Goal: Task Accomplishment & Management: Complete application form

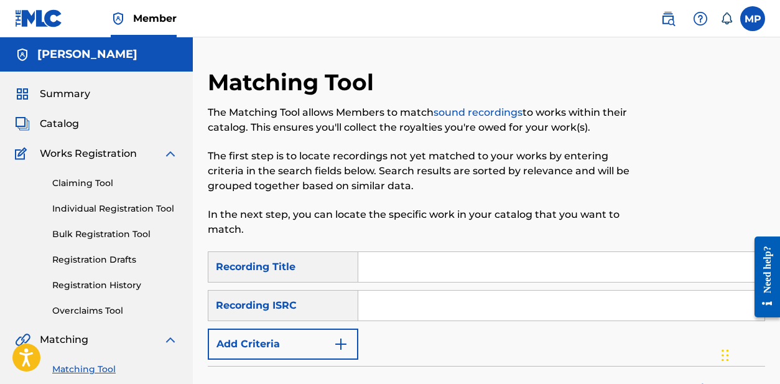
click at [74, 91] on span "Summary" at bounding box center [65, 93] width 50 height 15
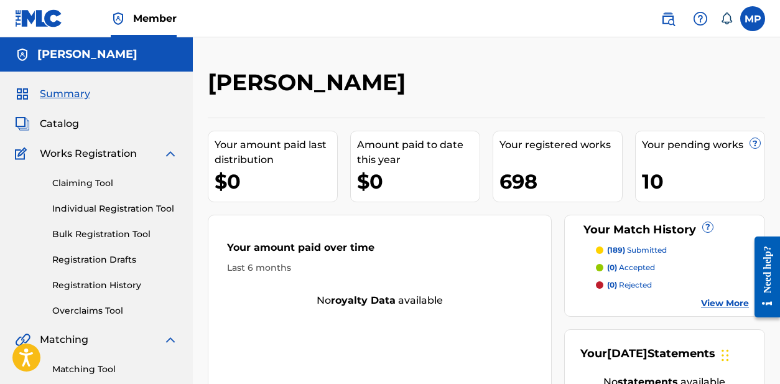
click at [79, 122] on div "Catalog" at bounding box center [96, 123] width 163 height 15
click at [72, 122] on span "Catalog" at bounding box center [59, 123] width 39 height 15
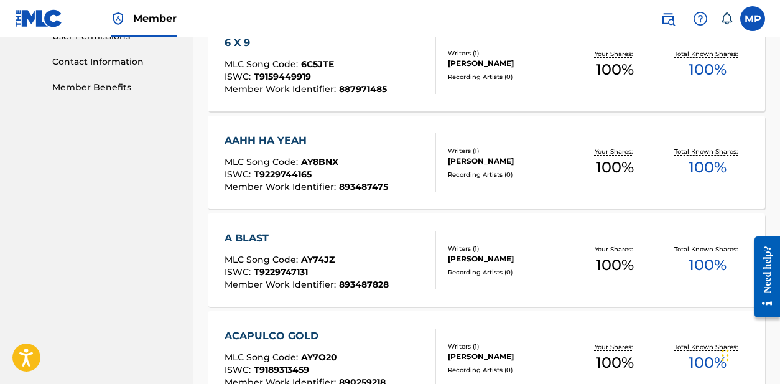
scroll to position [1040, 0]
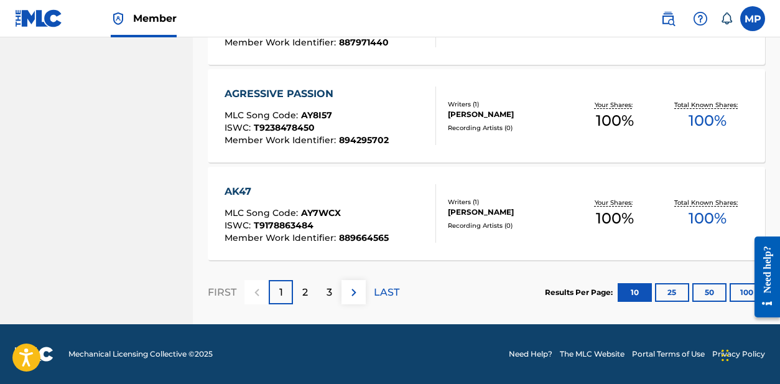
click at [353, 292] on img at bounding box center [353, 292] width 15 height 15
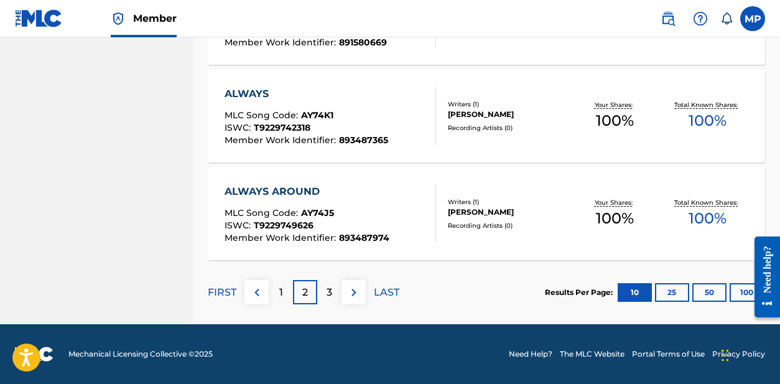
click at [353, 292] on img at bounding box center [353, 292] width 15 height 15
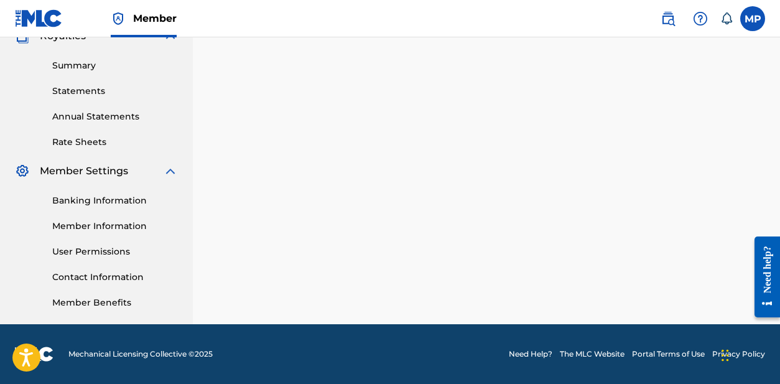
scroll to position [387, 0]
click at [353, 292] on div "SearchWithCriteriab2b8b077-52cc-4fcc-932e-34ac728b7b22 Work Title Add Criteria …" at bounding box center [486, 39] width 557 height 643
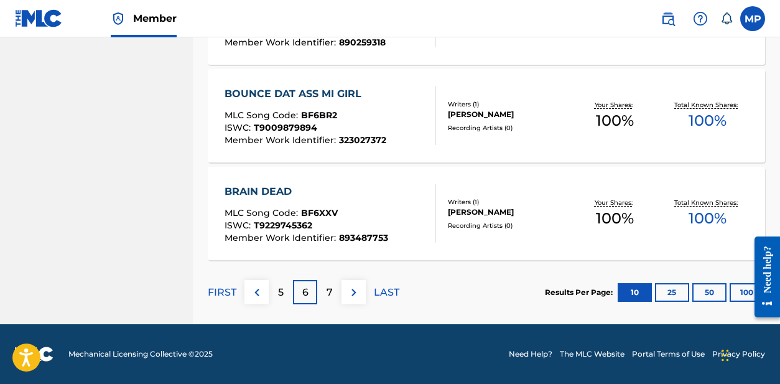
click at [675, 295] on button "25" at bounding box center [672, 292] width 34 height 19
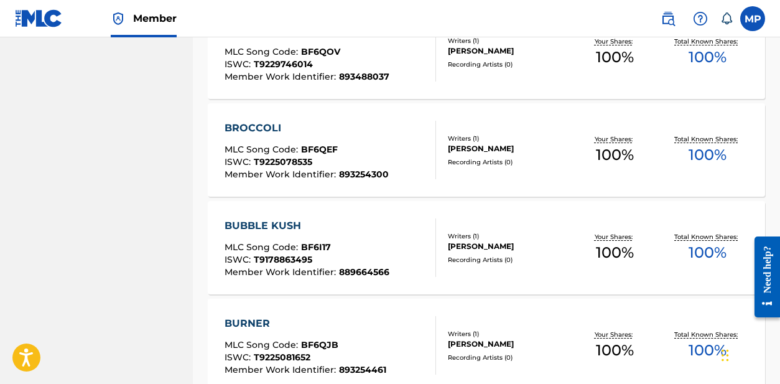
scroll to position [2504, 0]
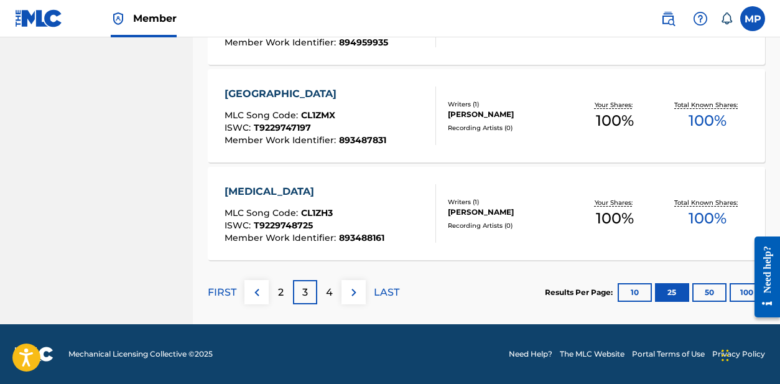
click at [329, 287] on p "4" at bounding box center [329, 292] width 7 height 15
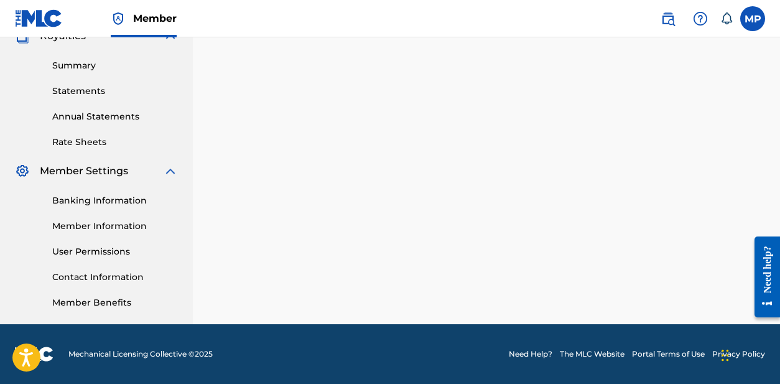
scroll to position [387, 0]
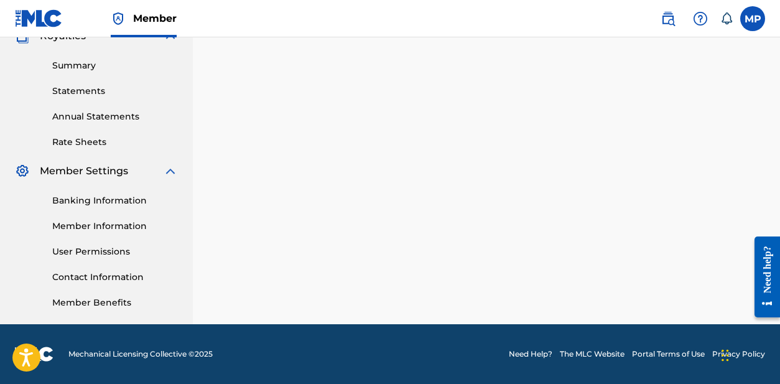
scroll to position [2504, 0]
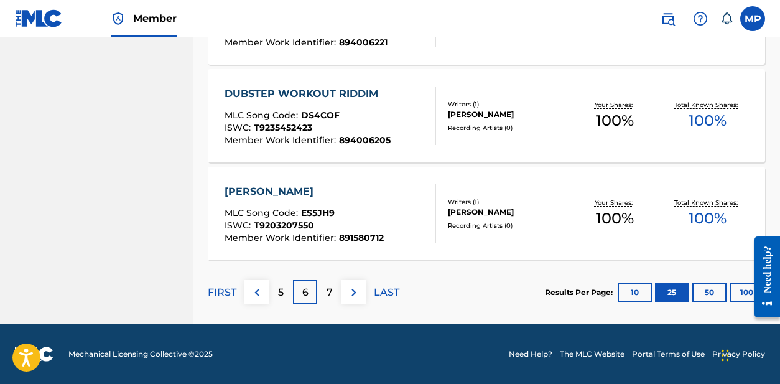
click at [323, 295] on div "7" at bounding box center [329, 292] width 24 height 24
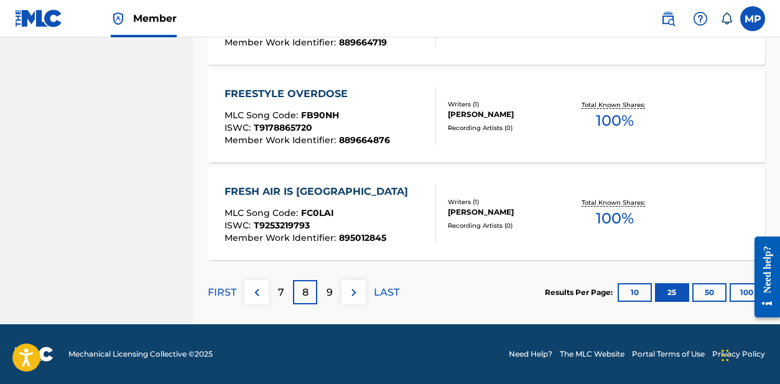
click at [323, 295] on div "9" at bounding box center [329, 292] width 24 height 24
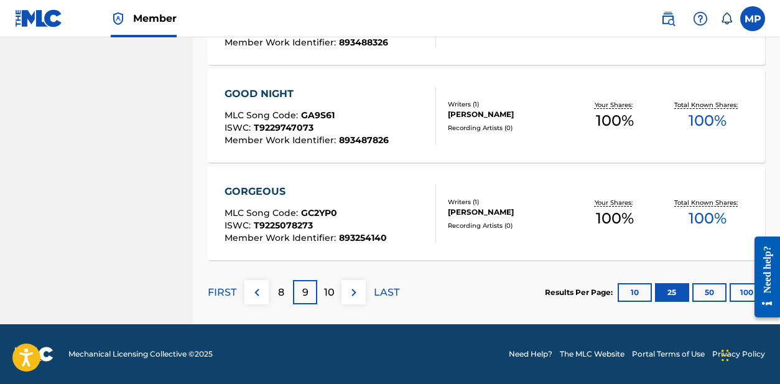
click at [323, 295] on div "10" at bounding box center [329, 292] width 24 height 24
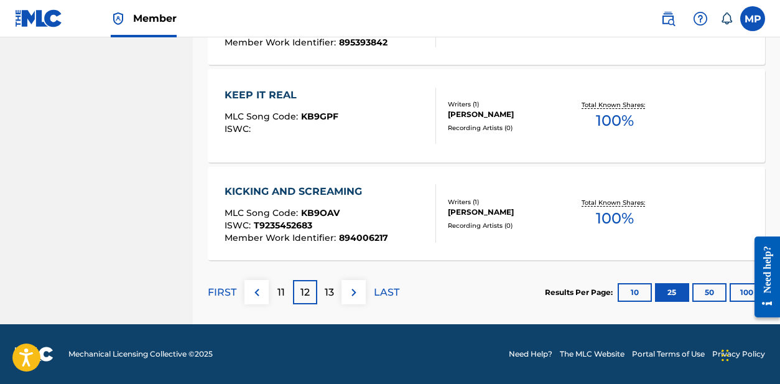
click at [323, 295] on div "13" at bounding box center [329, 292] width 24 height 24
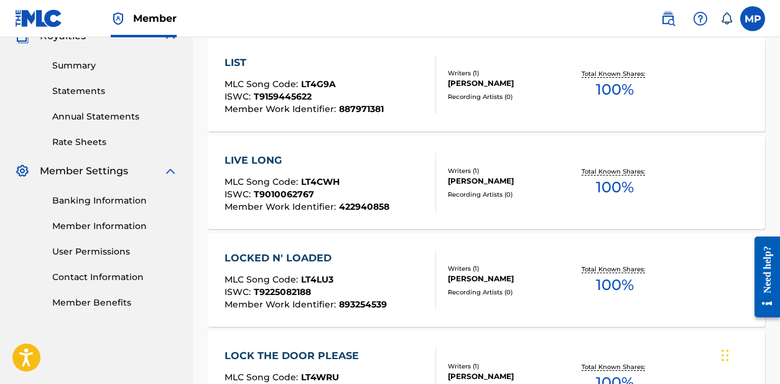
scroll to position [2504, 0]
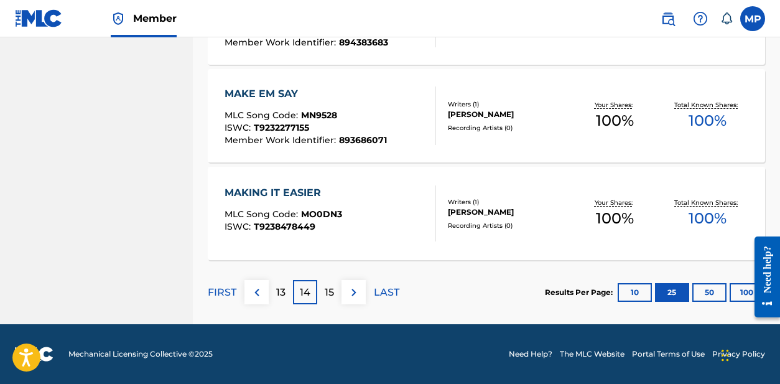
click at [323, 295] on div "15" at bounding box center [329, 292] width 24 height 24
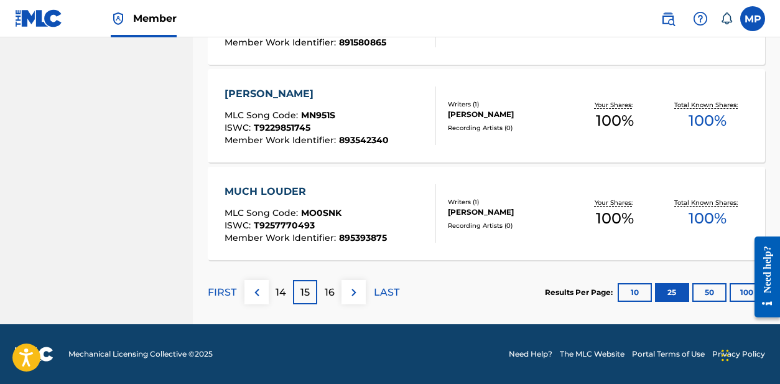
click at [356, 293] on img at bounding box center [353, 292] width 15 height 15
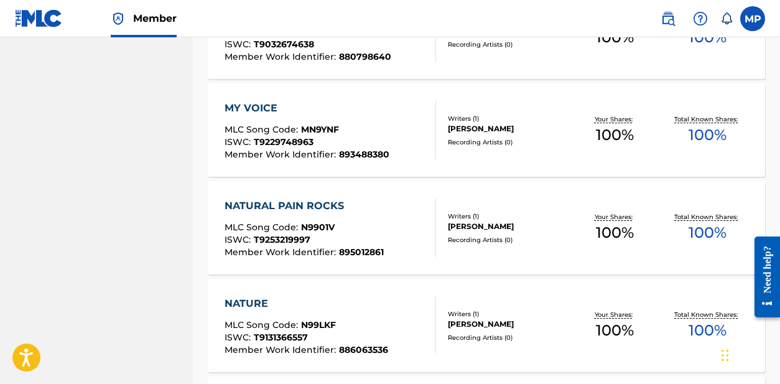
scroll to position [1030, 0]
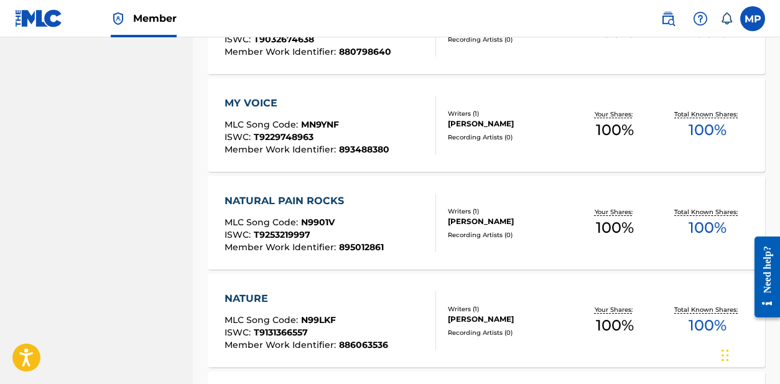
click at [253, 198] on div "NATURAL PAIN ROCKS" at bounding box center [303, 200] width 159 height 15
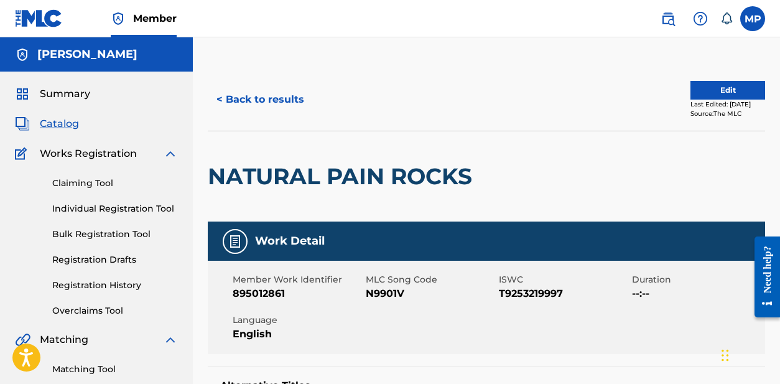
click at [439, 97] on div "< Back to results" at bounding box center [347, 99] width 279 height 31
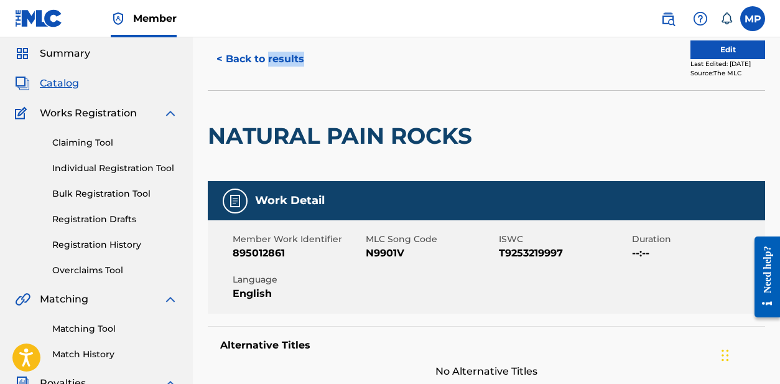
scroll to position [122, 0]
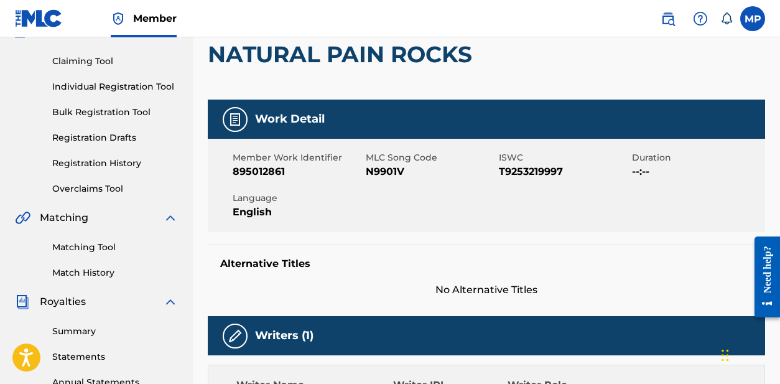
click at [389, 168] on span "N9901V" at bounding box center [431, 171] width 130 height 15
copy span "N9901V"
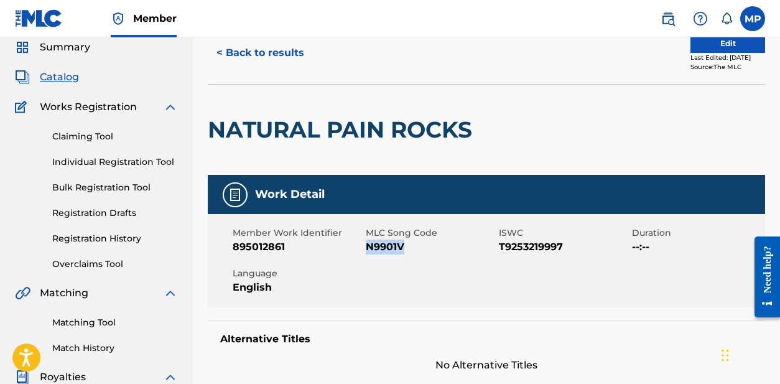
scroll to position [27, 0]
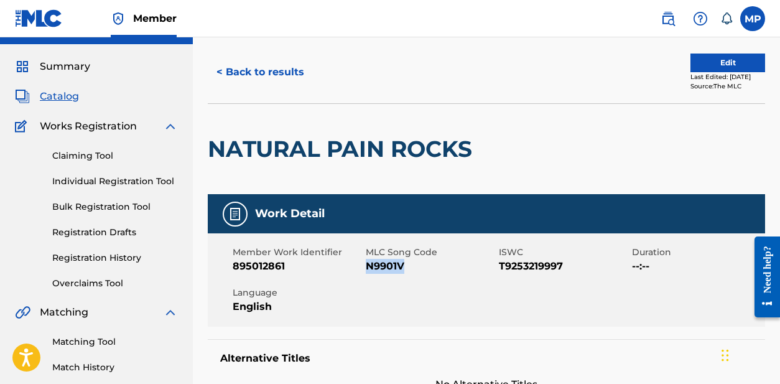
click at [254, 64] on button "< Back to results" at bounding box center [260, 72] width 105 height 31
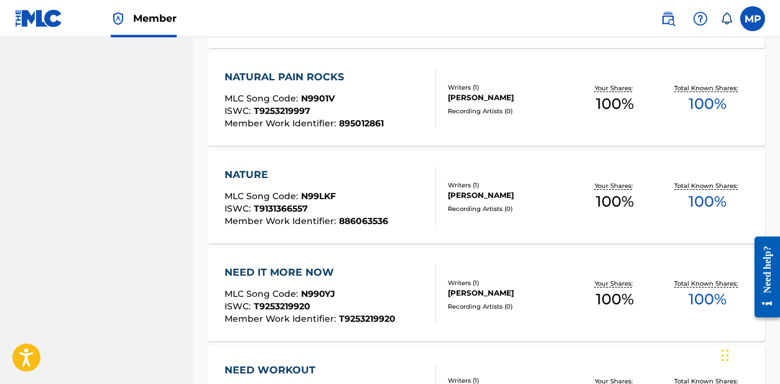
scroll to position [1156, 0]
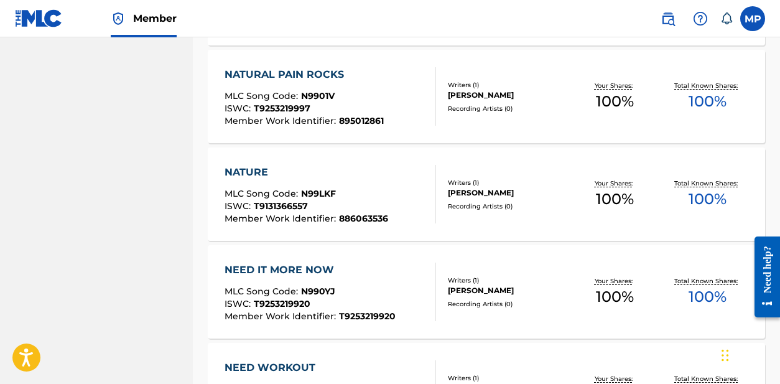
click at [236, 174] on div "NATURE" at bounding box center [306, 172] width 164 height 15
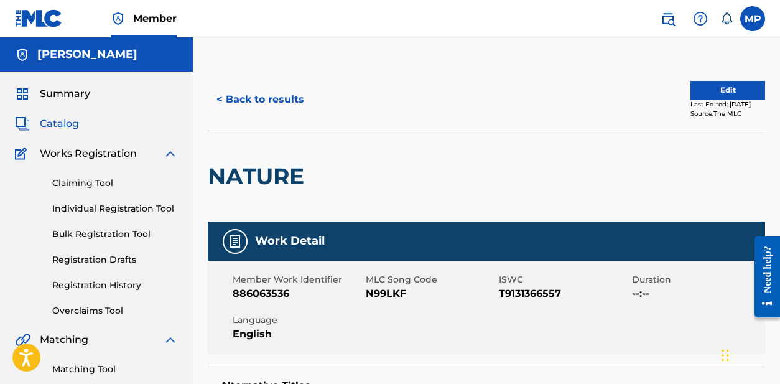
click at [244, 173] on h2 "NATURE" at bounding box center [259, 176] width 103 height 28
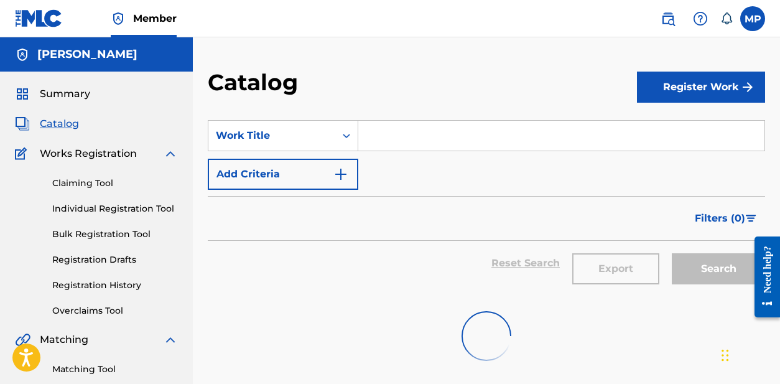
scroll to position [1156, 0]
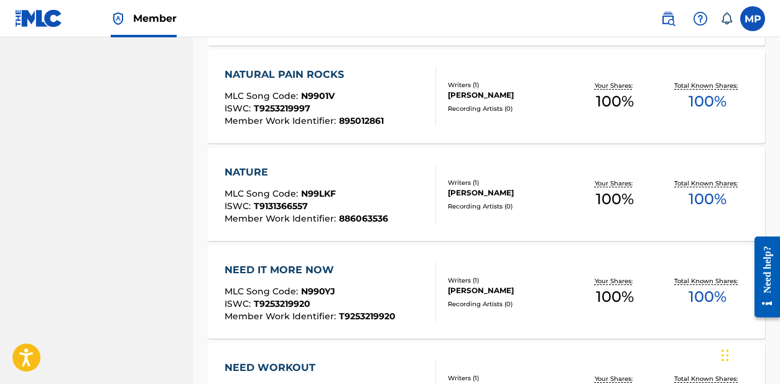
click at [290, 262] on div "NEED IT MORE NOW" at bounding box center [309, 269] width 171 height 15
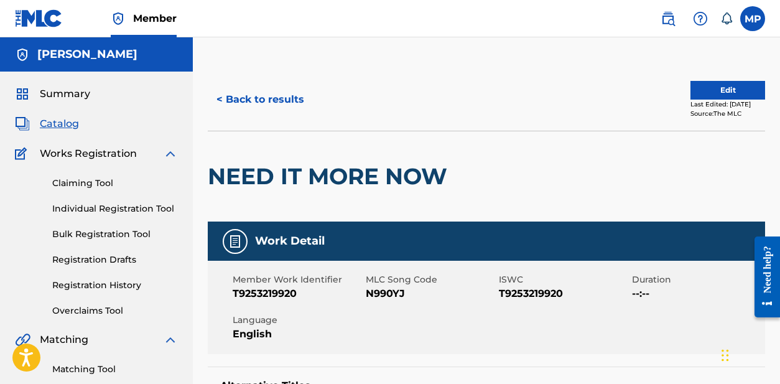
click at [284, 178] on h2 "NEED IT MORE NOW" at bounding box center [331, 176] width 246 height 28
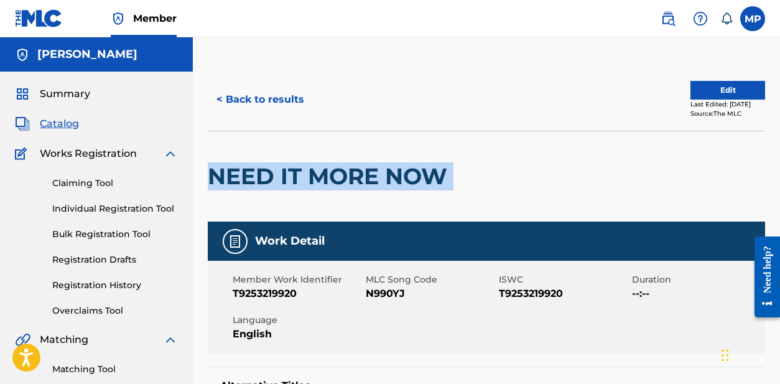
click at [402, 198] on div "NEED IT MORE NOW" at bounding box center [331, 176] width 246 height 90
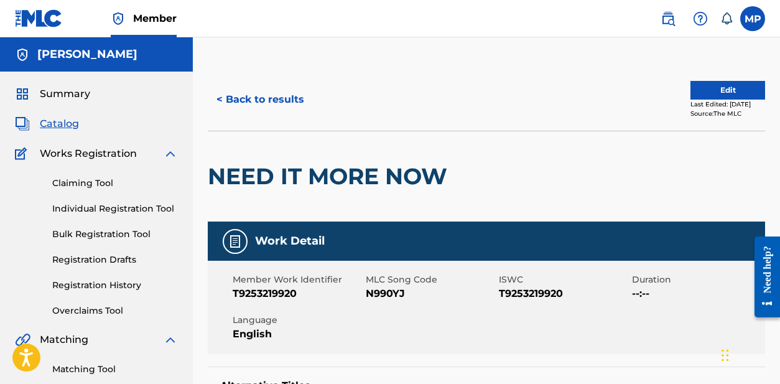
click at [394, 290] on span "N990YJ" at bounding box center [431, 293] width 130 height 15
copy span "N990YJ"
click at [247, 101] on button "< Back to results" at bounding box center [260, 99] width 105 height 31
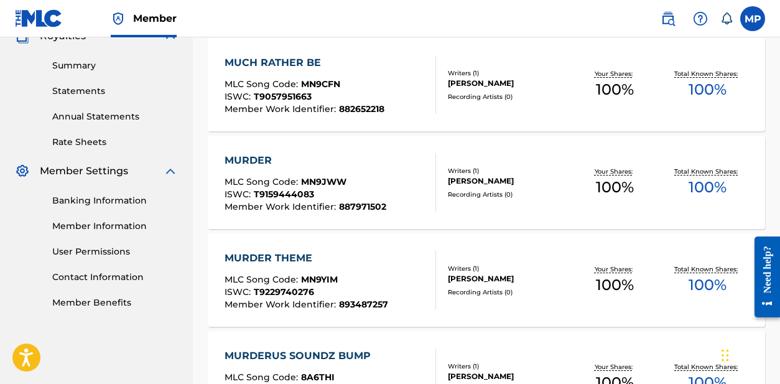
scroll to position [1349, 0]
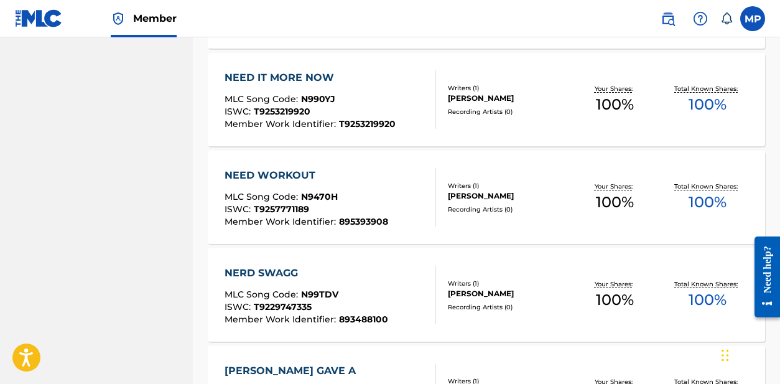
click at [277, 177] on div "NEED WORKOUT" at bounding box center [306, 175] width 164 height 15
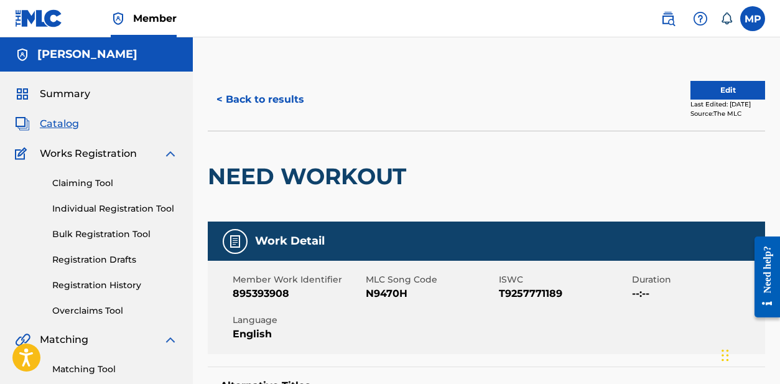
click at [267, 178] on h2 "NEED WORKOUT" at bounding box center [310, 176] width 205 height 28
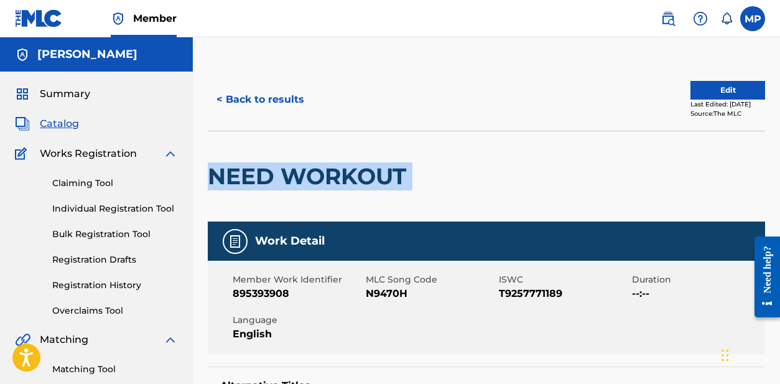
copy div "NEED WORKOUT"
click at [473, 155] on div at bounding box center [476, 176] width 128 height 90
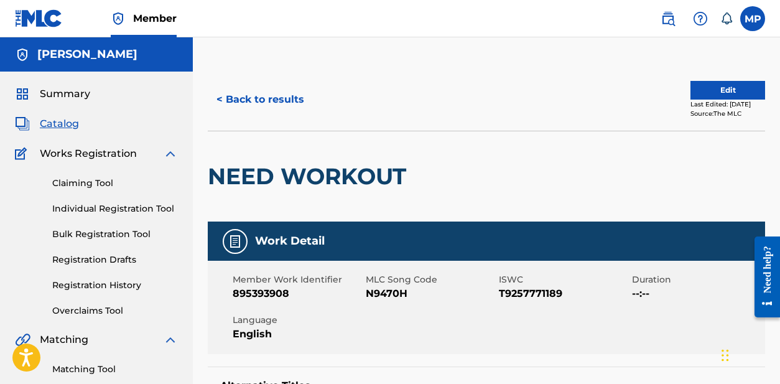
click at [376, 296] on span "N9470H" at bounding box center [431, 293] width 130 height 15
copy span "N9470H"
click at [407, 25] on nav "Member MP MP [PERSON_NAME] [PERSON_NAME][EMAIL_ADDRESS][DOMAIN_NAME] Notificati…" at bounding box center [390, 18] width 780 height 37
click at [242, 103] on button "< Back to results" at bounding box center [260, 99] width 105 height 31
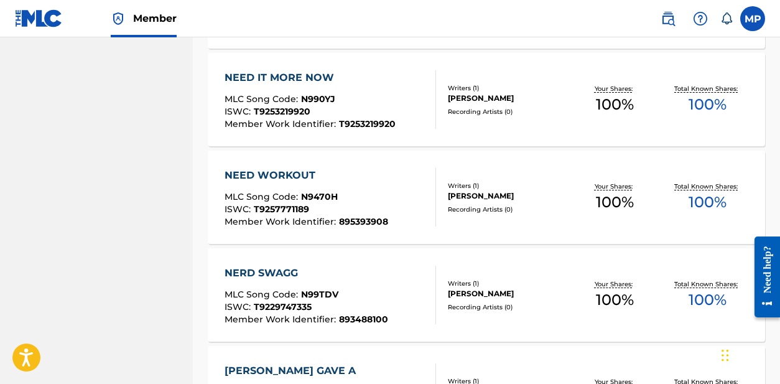
scroll to position [1454, 0]
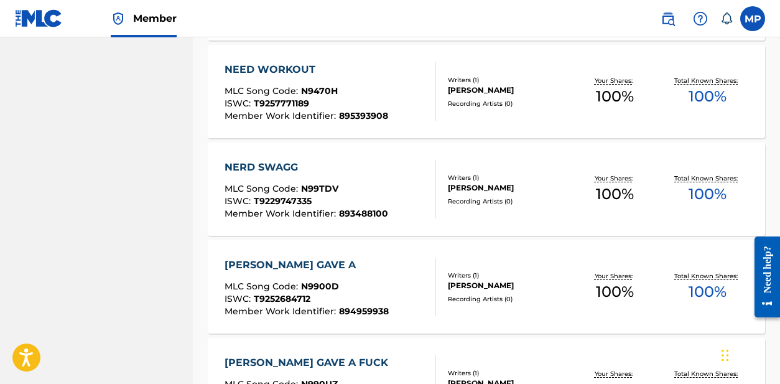
click at [246, 162] on div "NERD SWAGG" at bounding box center [306, 167] width 164 height 15
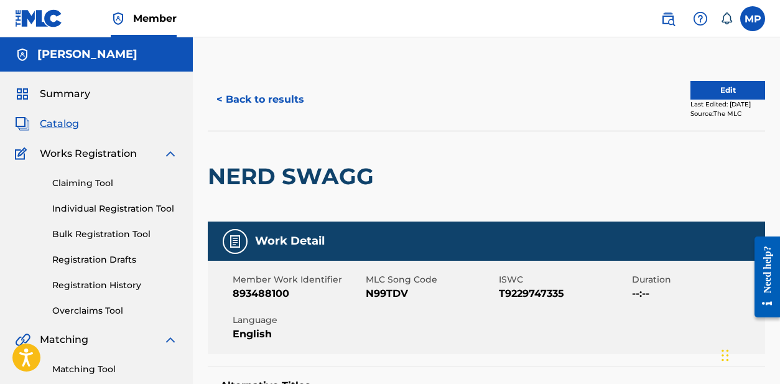
click at [262, 177] on h2 "NERD SWAGG" at bounding box center [294, 176] width 172 height 28
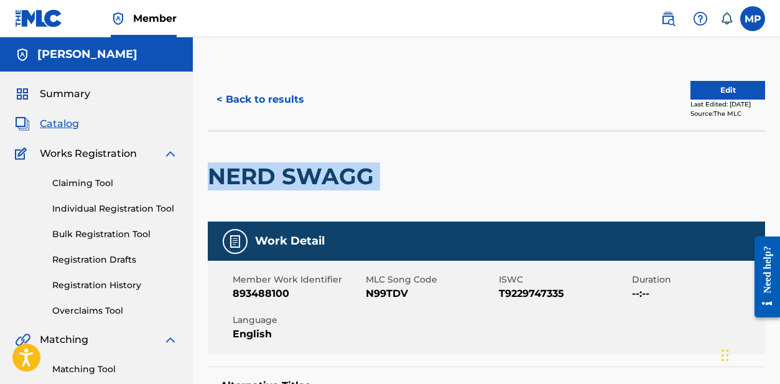
click at [417, 131] on div at bounding box center [444, 176] width 128 height 90
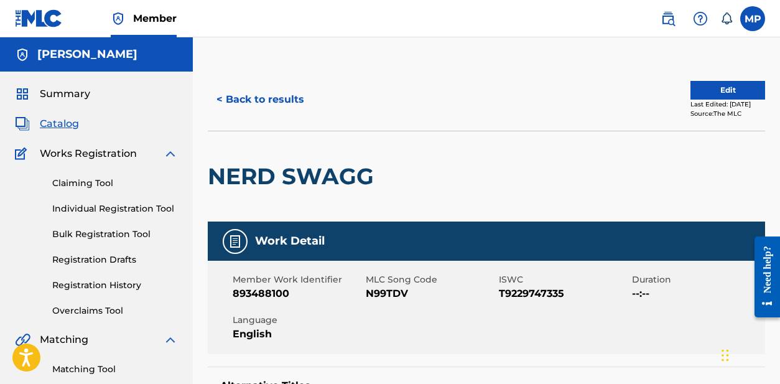
click at [378, 293] on span "N99TDV" at bounding box center [431, 293] width 130 height 15
click at [422, 133] on div at bounding box center [444, 176] width 128 height 90
click at [292, 106] on button "< Back to results" at bounding box center [260, 99] width 105 height 31
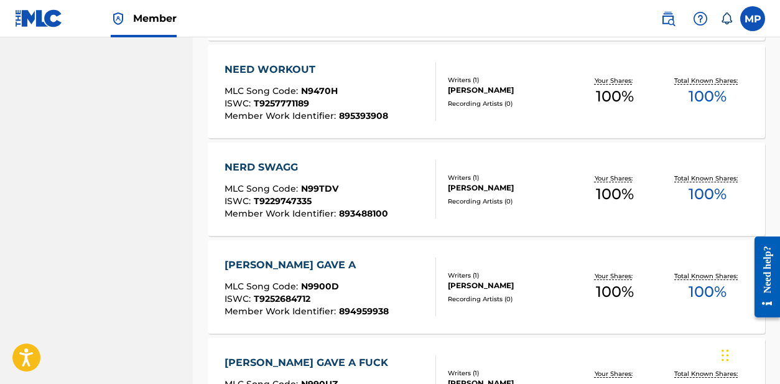
scroll to position [1566, 0]
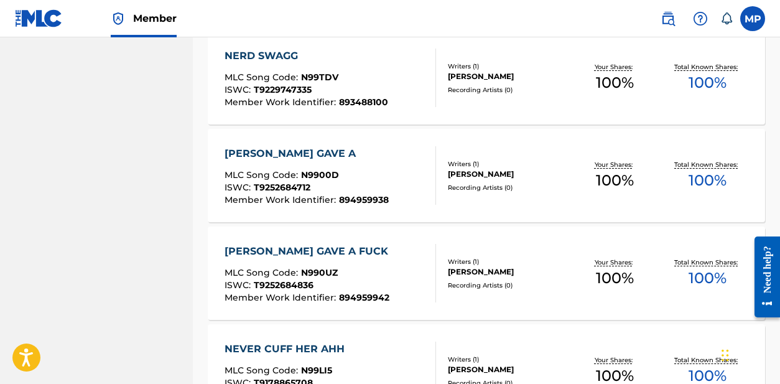
click at [253, 150] on div "[PERSON_NAME] GAVE A" at bounding box center [306, 153] width 164 height 15
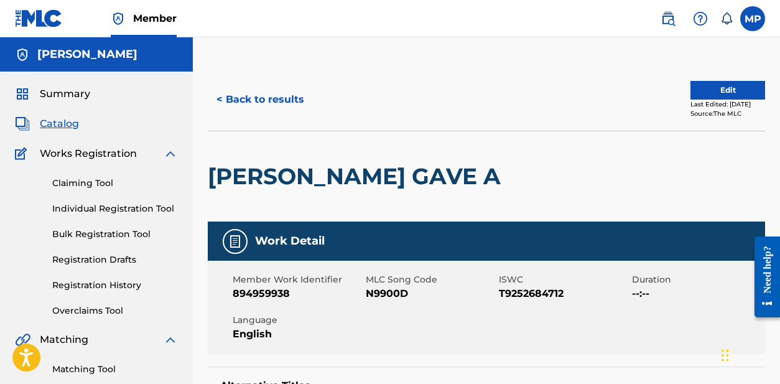
click at [252, 170] on h2 "[PERSON_NAME] GAVE A" at bounding box center [357, 176] width 299 height 28
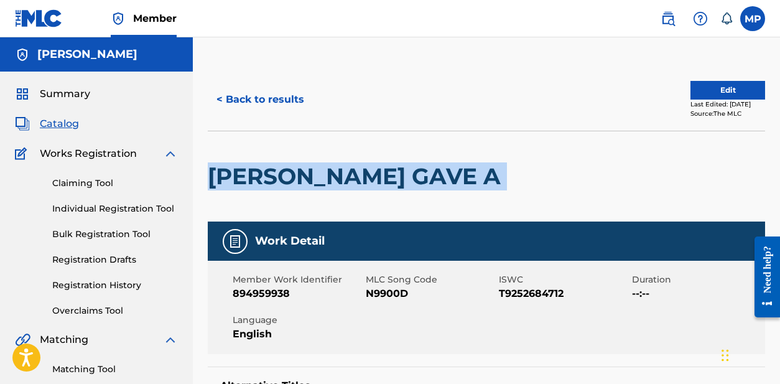
copy div "[PERSON_NAME] GAVE A"
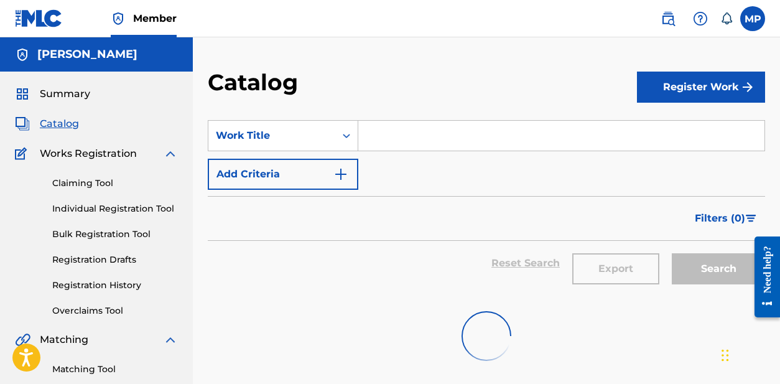
scroll to position [1566, 0]
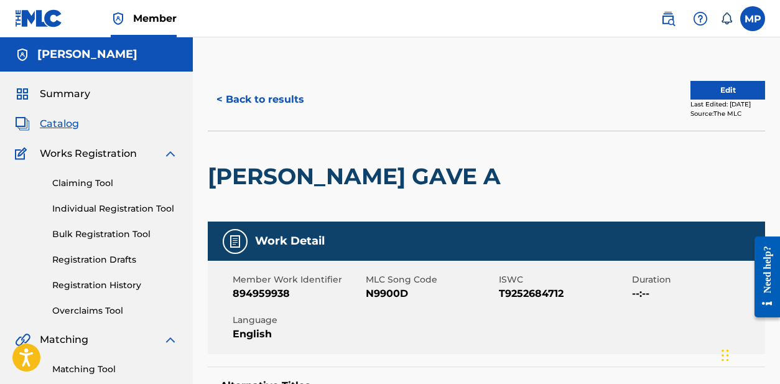
click at [507, 141] on div at bounding box center [571, 176] width 128 height 90
click at [376, 293] on span "N9900D" at bounding box center [431, 293] width 130 height 15
copy span "N9900D"
click at [239, 95] on button "< Back to results" at bounding box center [260, 99] width 105 height 31
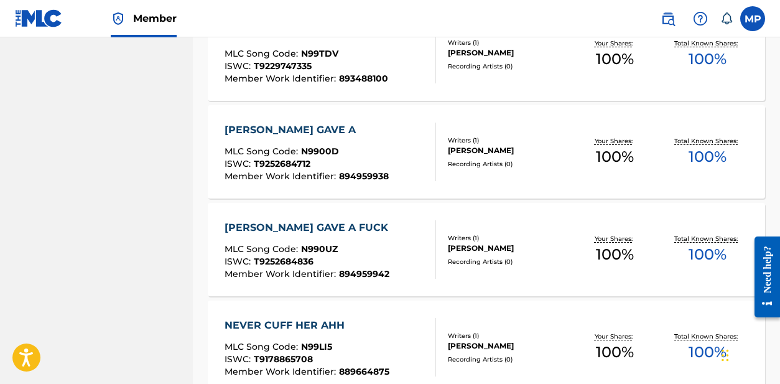
scroll to position [1661, 0]
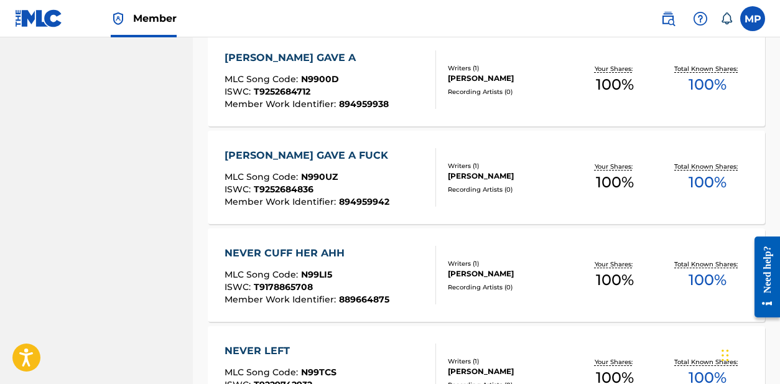
click at [316, 149] on div "[PERSON_NAME] GAVE A FUCK" at bounding box center [309, 155] width 170 height 15
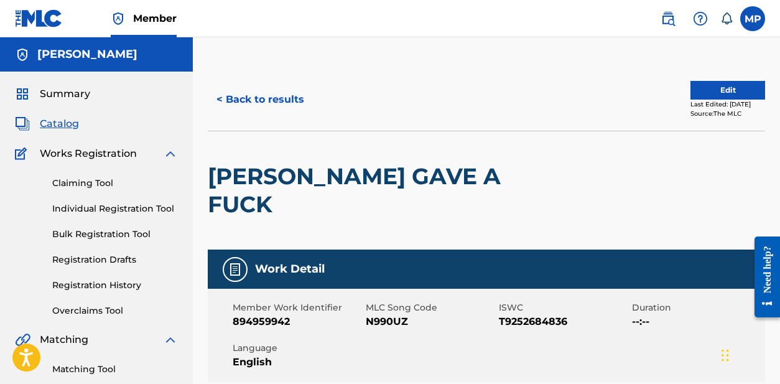
click at [259, 169] on h2 "[PERSON_NAME] GAVE A FUCK" at bounding box center [375, 190] width 335 height 56
click at [292, 175] on h2 "[PERSON_NAME] GAVE A FUCK" at bounding box center [375, 190] width 335 height 56
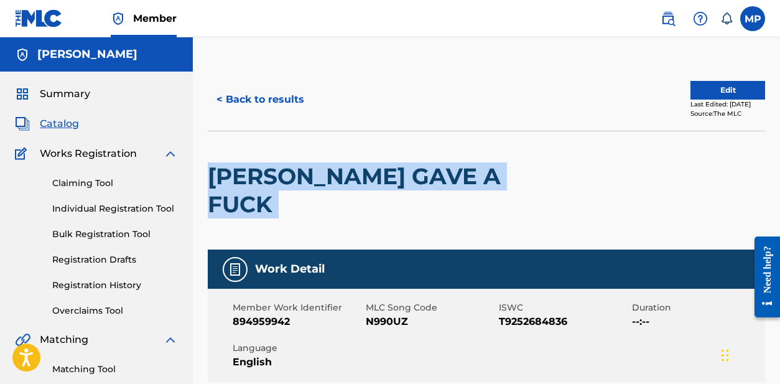
copy div "[PERSON_NAME] GAVE A FUCK"
click at [377, 314] on span "N990UZ" at bounding box center [431, 321] width 130 height 15
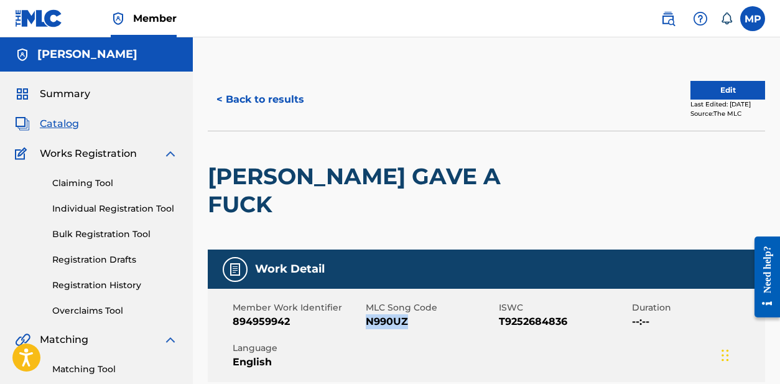
copy span "N990UZ"
click at [247, 94] on button "< Back to results" at bounding box center [260, 99] width 105 height 31
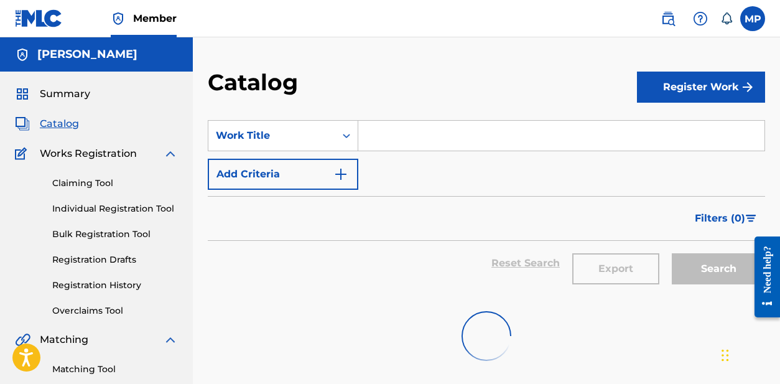
scroll to position [1661, 0]
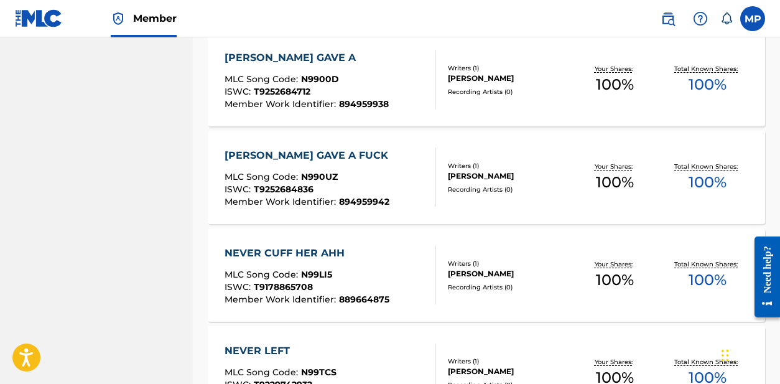
click at [257, 246] on div "NEVER CUFF HER AHH" at bounding box center [306, 253] width 165 height 15
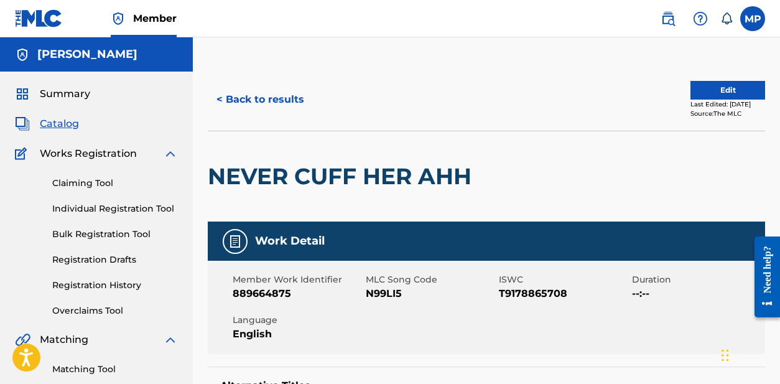
click at [256, 176] on h2 "NEVER CUFF HER AHH" at bounding box center [343, 176] width 270 height 28
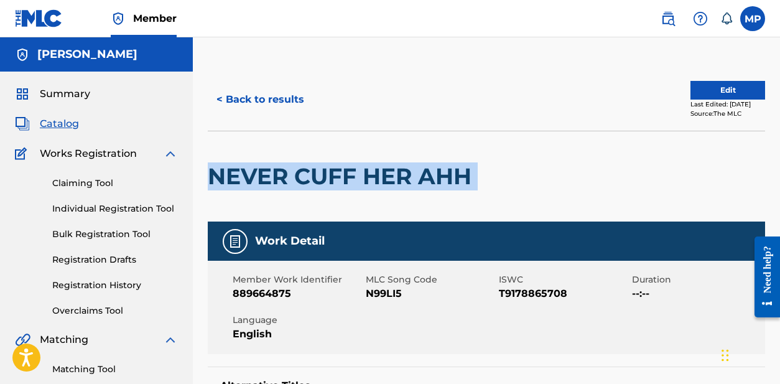
click at [381, 293] on span "N99LI5" at bounding box center [431, 293] width 130 height 15
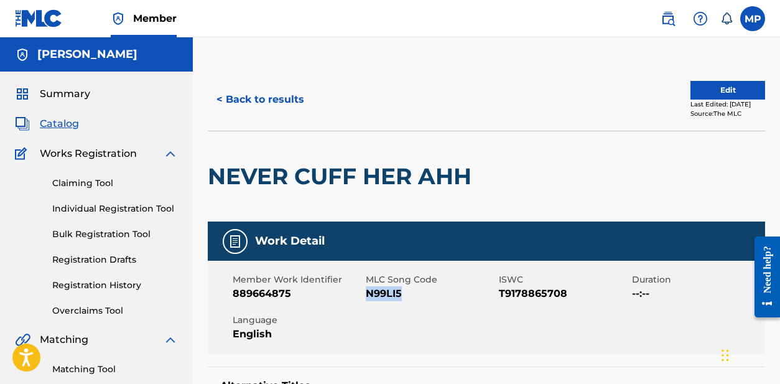
click at [248, 97] on button "< Back to results" at bounding box center [260, 99] width 105 height 31
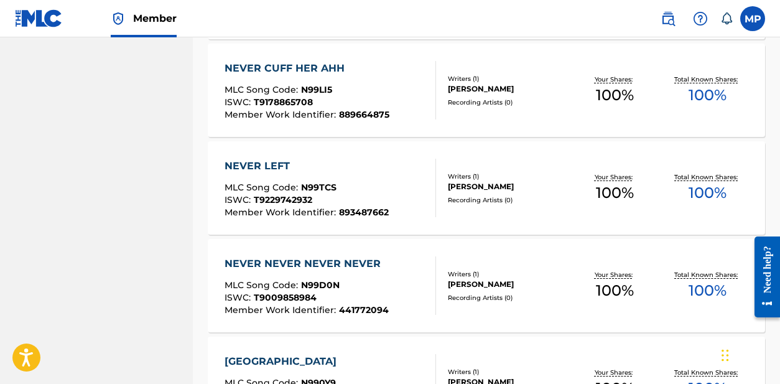
scroll to position [1883, 0]
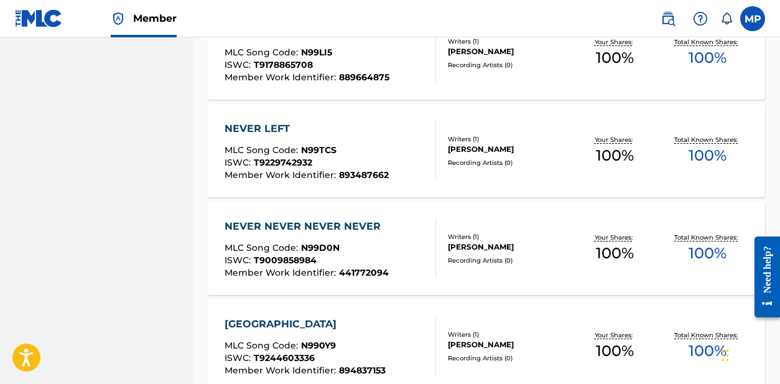
click at [244, 124] on div "NEVER LEFT" at bounding box center [306, 128] width 164 height 15
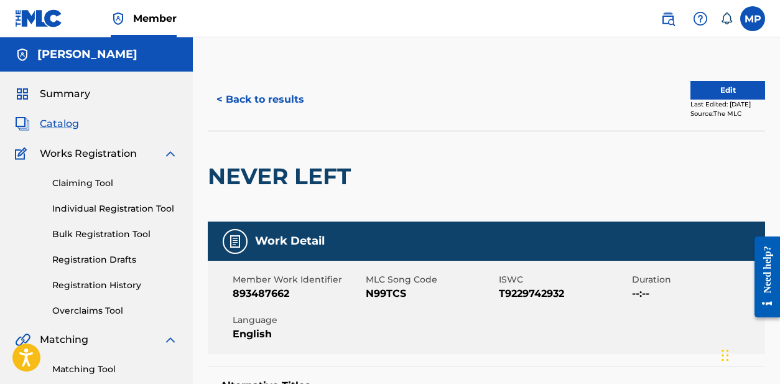
click at [244, 91] on button "< Back to results" at bounding box center [260, 99] width 105 height 31
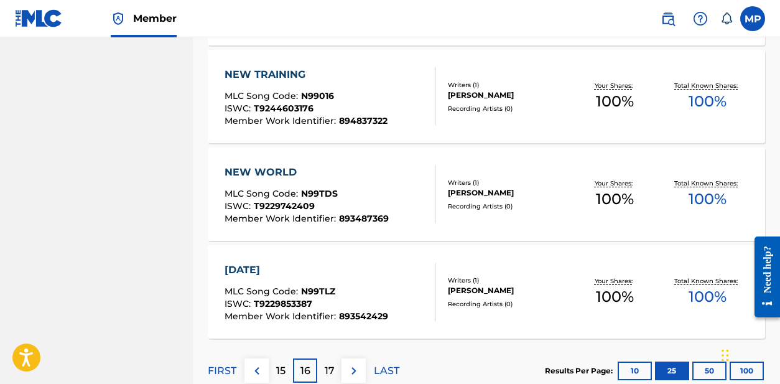
scroll to position [2504, 0]
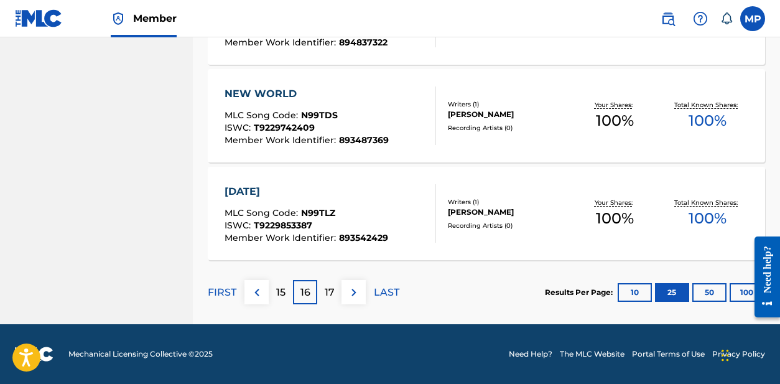
click at [283, 292] on p "15" at bounding box center [280, 292] width 9 height 15
click at [282, 298] on p "14" at bounding box center [280, 292] width 11 height 15
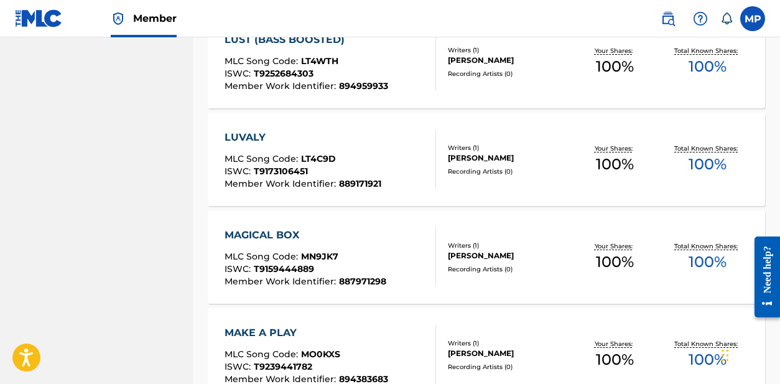
scroll to position [2177, 0]
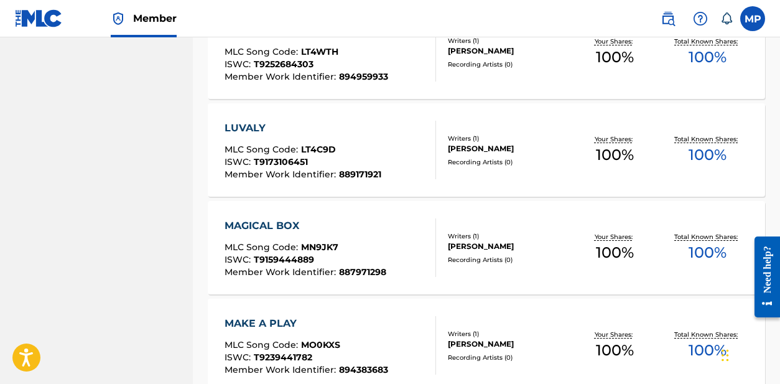
click at [268, 222] on div "MAGICAL BOX" at bounding box center [305, 225] width 162 height 15
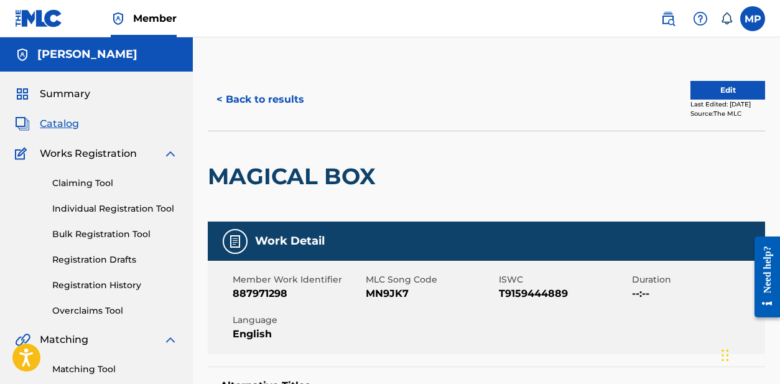
click at [272, 171] on h2 "MAGICAL BOX" at bounding box center [295, 176] width 174 height 28
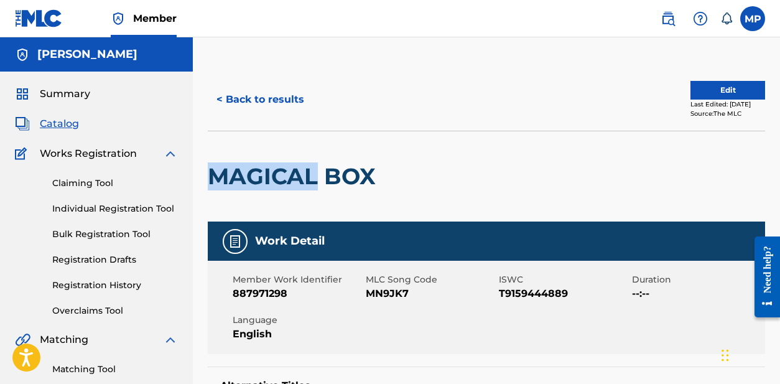
click at [265, 171] on h2 "MAGICAL BOX" at bounding box center [295, 176] width 174 height 28
click at [426, 162] on div at bounding box center [446, 176] width 128 height 90
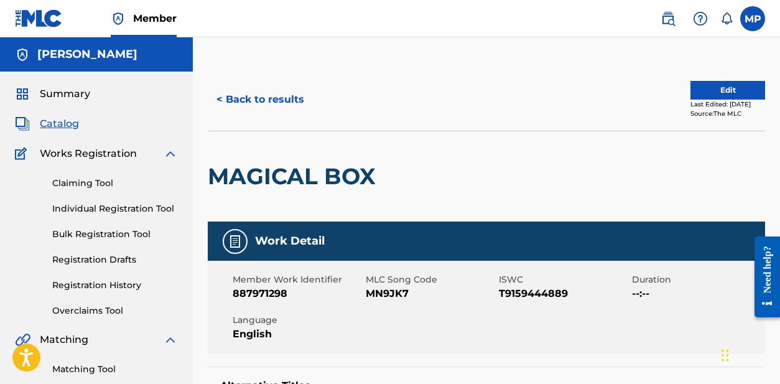
click at [398, 290] on span "MN9JK7" at bounding box center [431, 293] width 130 height 15
copy span "MN9JK7"
click at [278, 103] on button "< Back to results" at bounding box center [260, 99] width 105 height 31
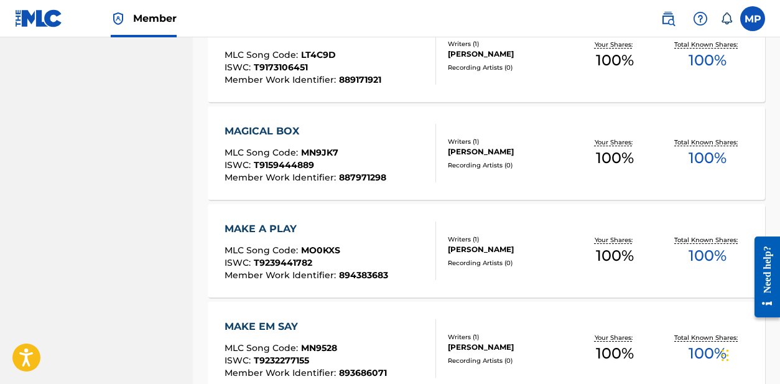
scroll to position [2317, 0]
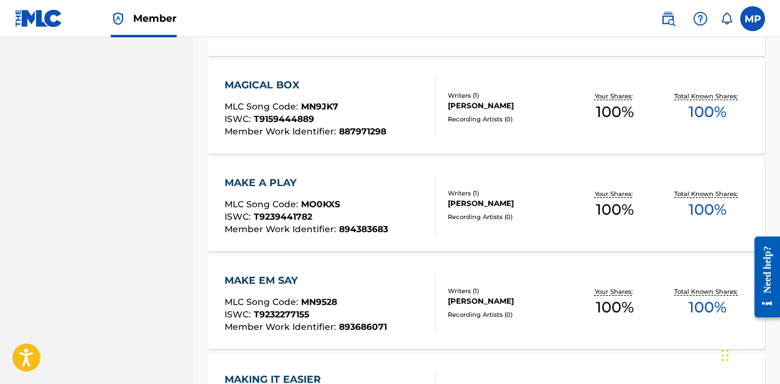
click at [256, 178] on div "MAKE A PLAY" at bounding box center [306, 182] width 164 height 15
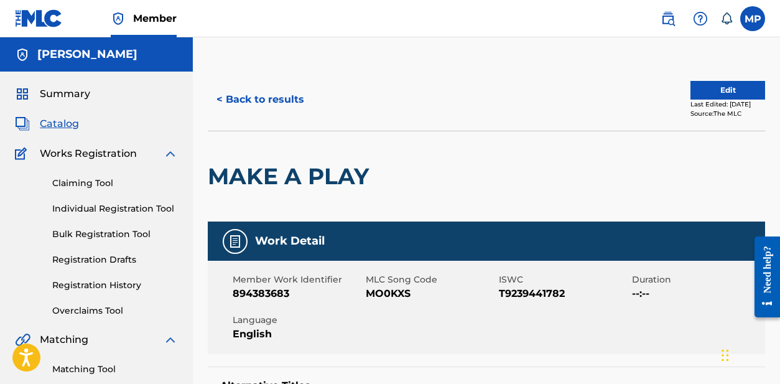
click at [280, 178] on h2 "MAKE A PLAY" at bounding box center [291, 176] width 167 height 28
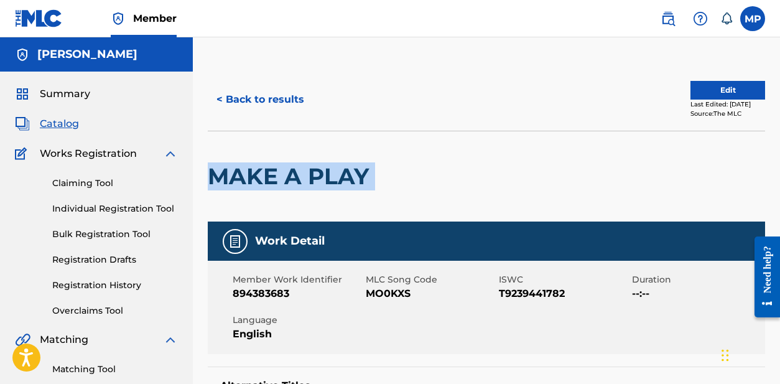
click at [385, 300] on span "MO0KXS" at bounding box center [431, 293] width 130 height 15
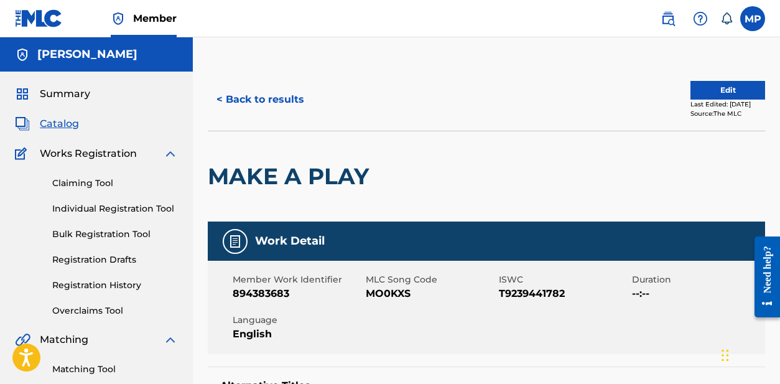
click at [384, 297] on span "MO0KXS" at bounding box center [431, 293] width 130 height 15
copy span "MO0KXS"
click at [256, 93] on button "< Back to results" at bounding box center [260, 99] width 105 height 31
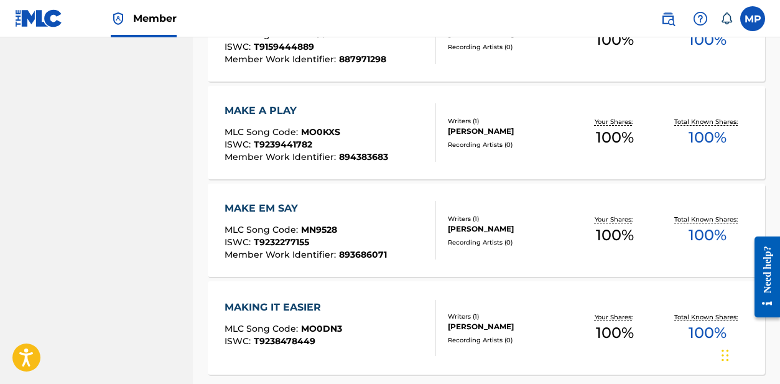
scroll to position [2391, 0]
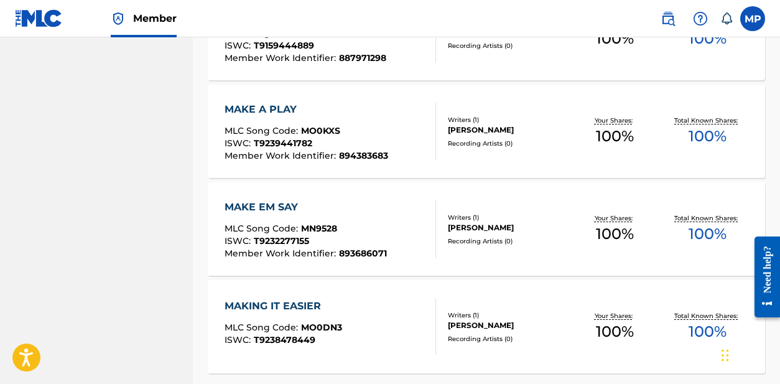
click at [254, 203] on div "MAKE EM SAY" at bounding box center [305, 207] width 162 height 15
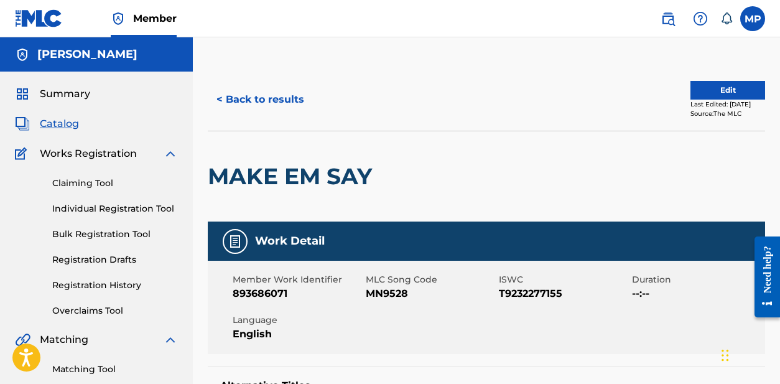
click at [270, 167] on h2 "MAKE EM SAY" at bounding box center [293, 176] width 170 height 28
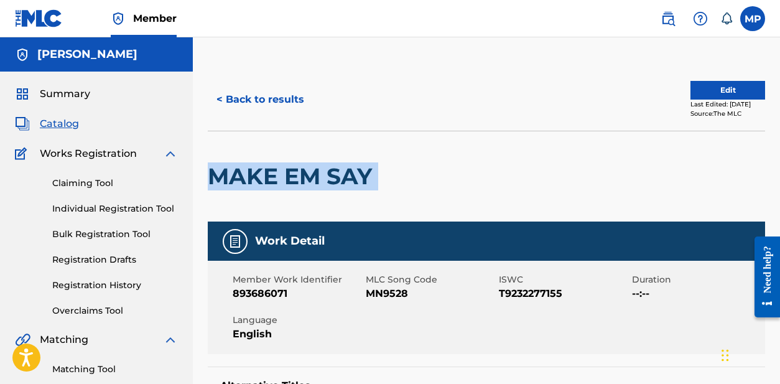
click at [376, 294] on span "MN9528" at bounding box center [431, 293] width 130 height 15
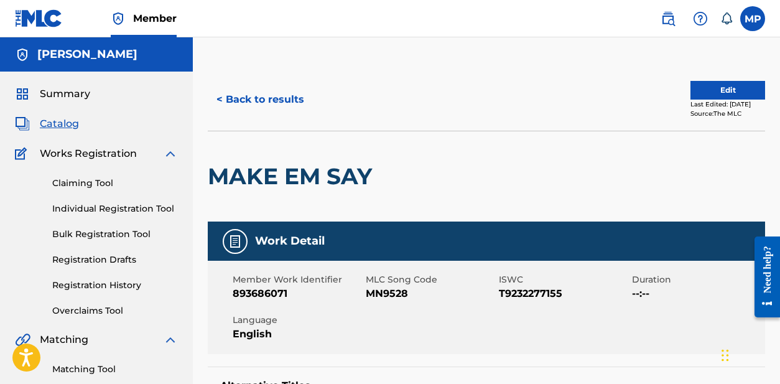
click at [376, 294] on span "MN9528" at bounding box center [431, 293] width 130 height 15
click at [242, 97] on button "< Back to results" at bounding box center [260, 99] width 105 height 31
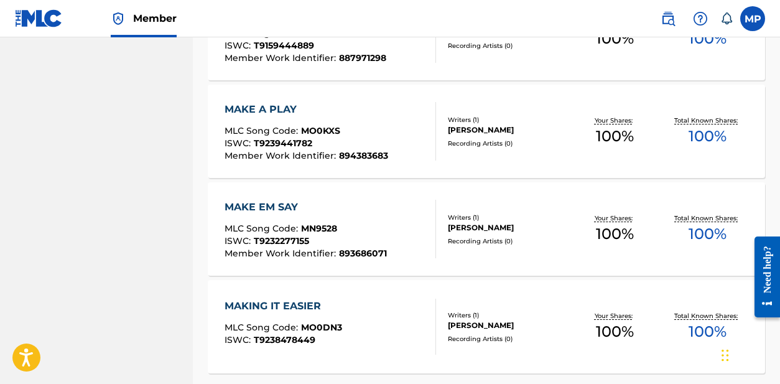
scroll to position [2504, 0]
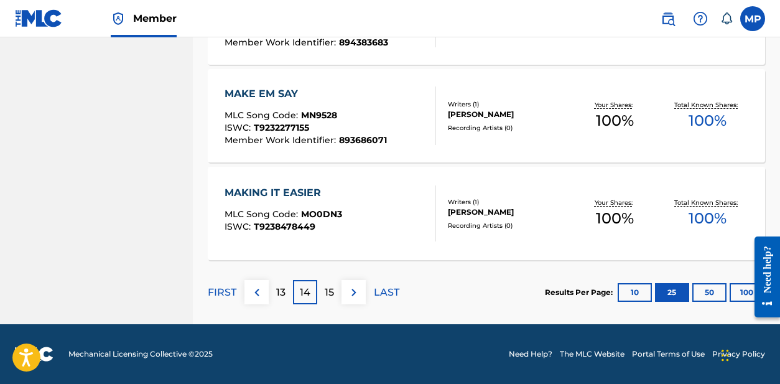
click at [269, 187] on div "MAKING IT EASIER" at bounding box center [283, 192] width 118 height 15
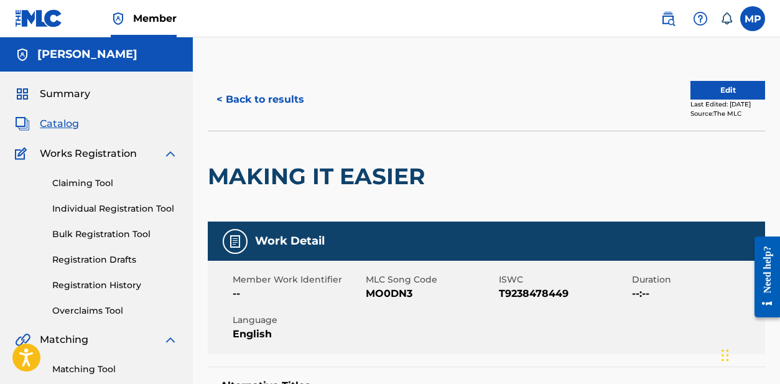
click at [339, 180] on h2 "MAKING IT EASIER" at bounding box center [319, 176] width 223 height 28
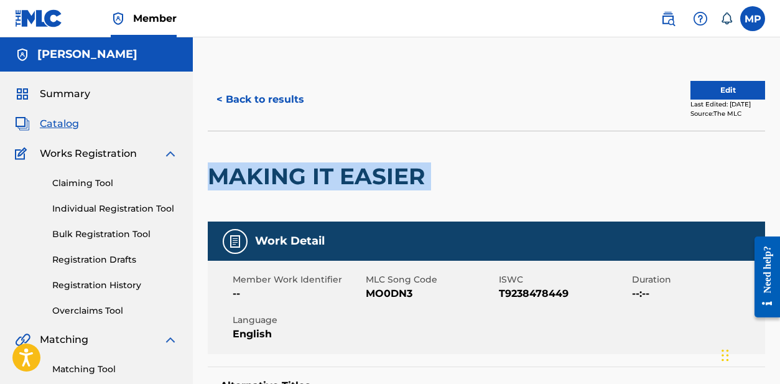
click at [380, 296] on span "MO0DN3" at bounding box center [431, 293] width 130 height 15
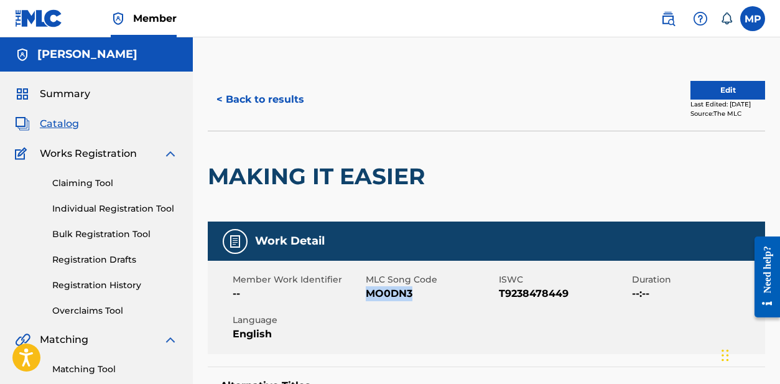
scroll to position [2471, 0]
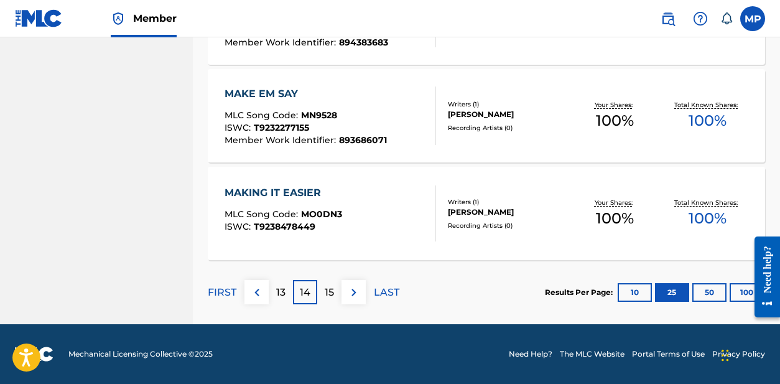
click at [325, 289] on p "15" at bounding box center [329, 292] width 9 height 15
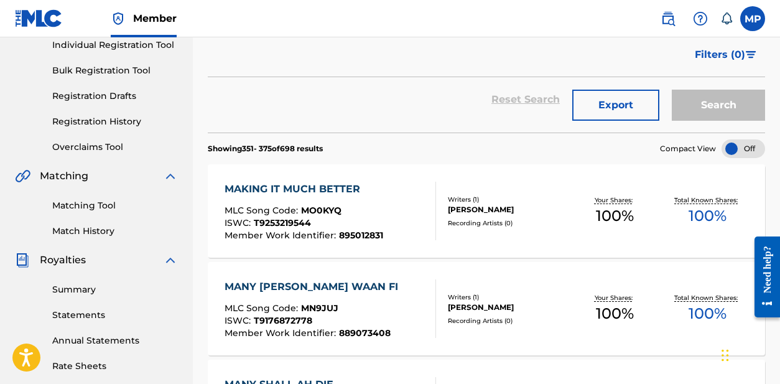
scroll to position [168, 0]
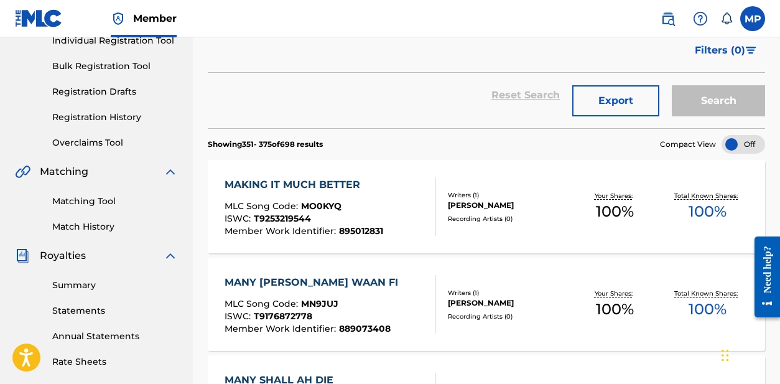
click at [299, 182] on div "MAKING IT MUCH BETTER" at bounding box center [303, 184] width 159 height 15
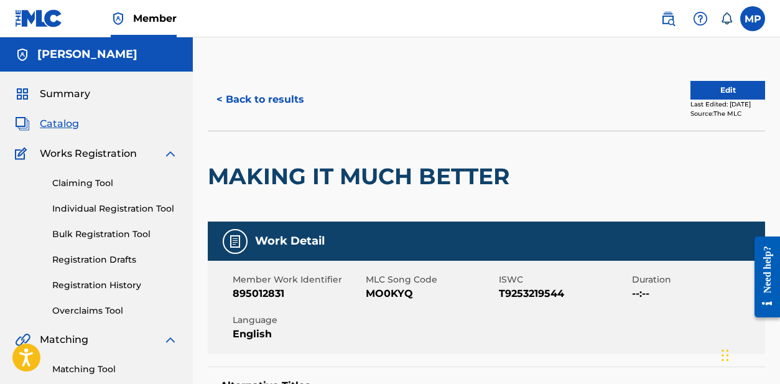
click at [303, 169] on h2 "MAKING IT MUCH BETTER" at bounding box center [362, 176] width 308 height 28
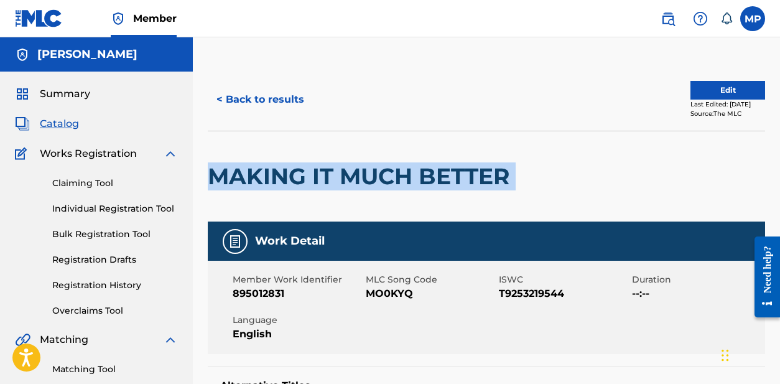
click at [386, 294] on span "MO0KYQ" at bounding box center [431, 293] width 130 height 15
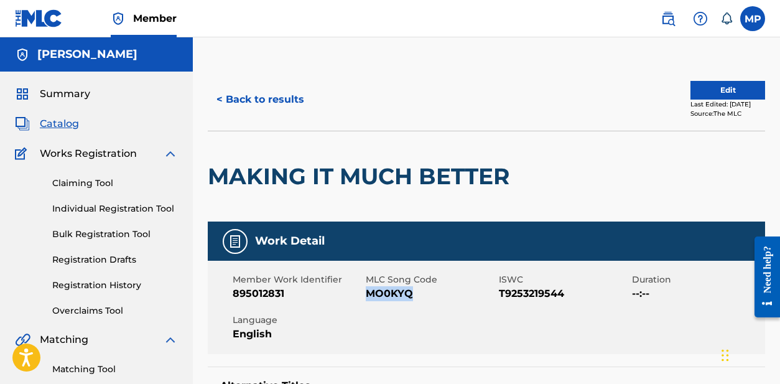
click at [249, 101] on button "< Back to results" at bounding box center [260, 99] width 105 height 31
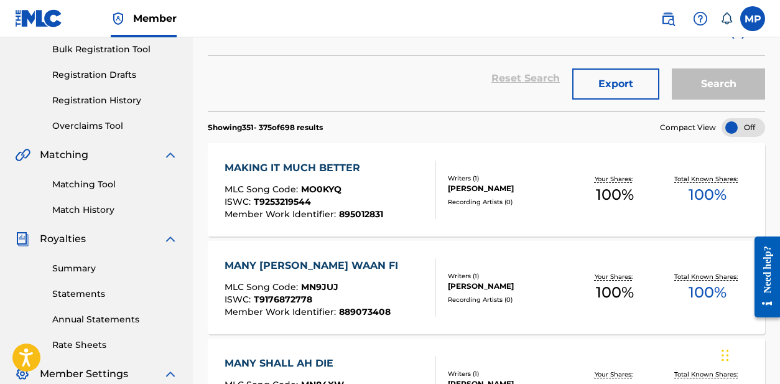
scroll to position [314, 0]
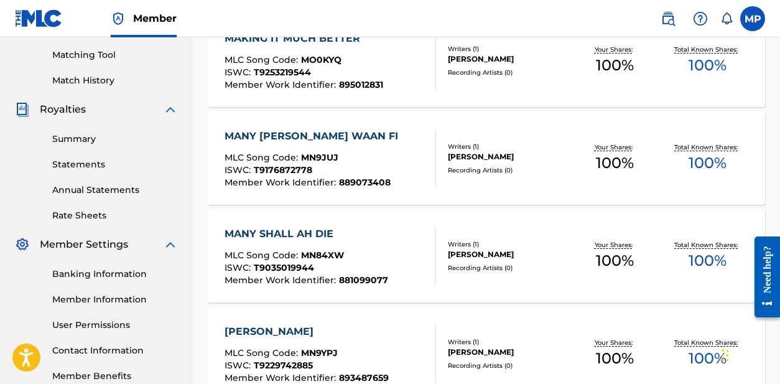
click at [267, 134] on div "MANY [PERSON_NAME] WAAN FI" at bounding box center [314, 136] width 180 height 15
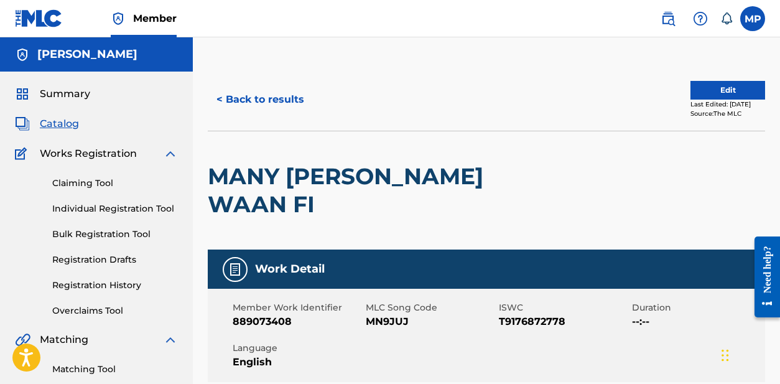
click at [298, 173] on h2 "MANY [PERSON_NAME] WAAN FI" at bounding box center [375, 190] width 335 height 56
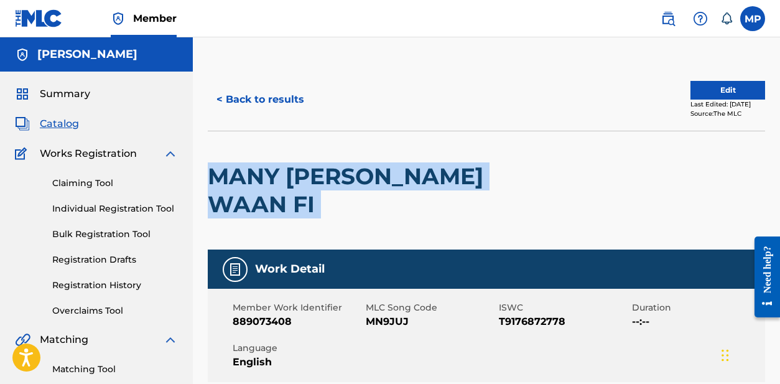
click at [267, 99] on button "< Back to results" at bounding box center [260, 99] width 105 height 31
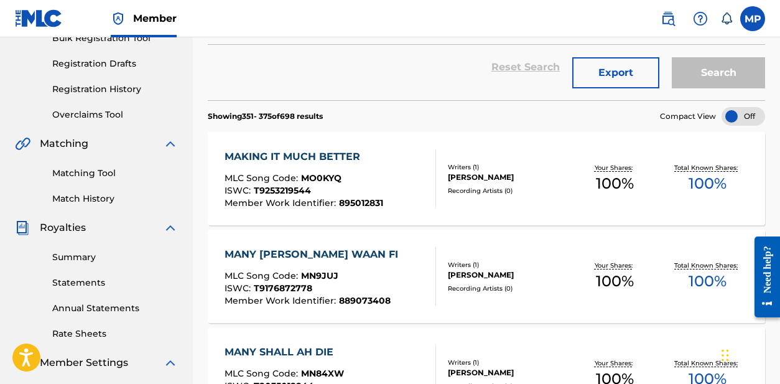
scroll to position [315, 0]
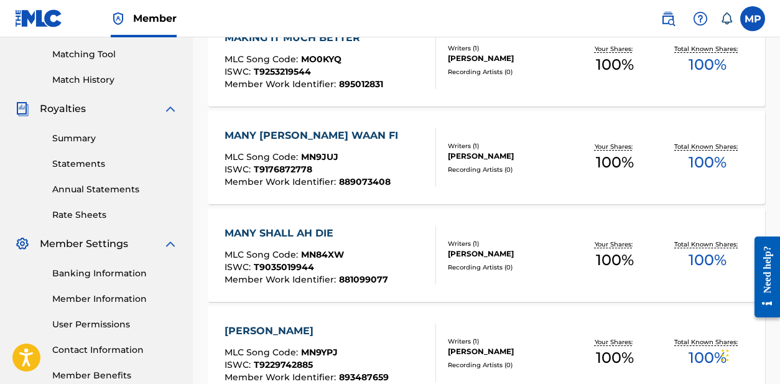
click at [290, 132] on div "MANY [PERSON_NAME] WAAN FI" at bounding box center [314, 135] width 180 height 15
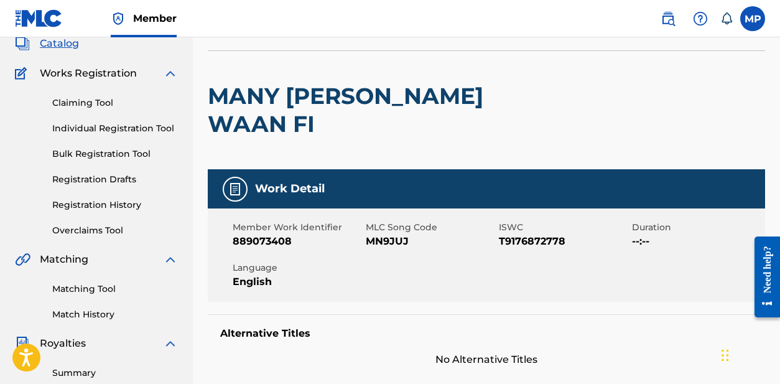
scroll to position [85, 0]
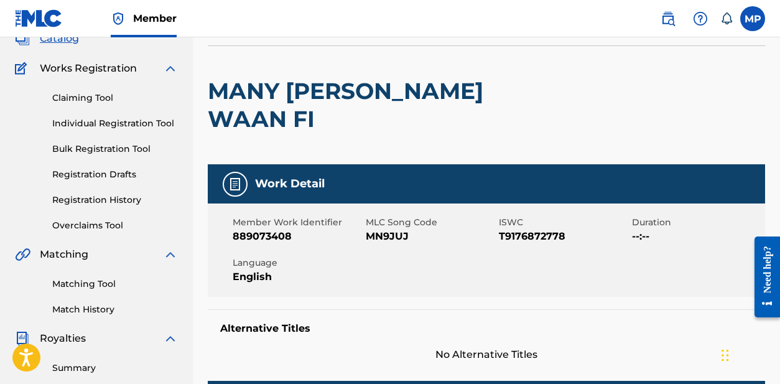
click at [362, 95] on h2 "MANY [PERSON_NAME] WAAN FI" at bounding box center [375, 105] width 335 height 56
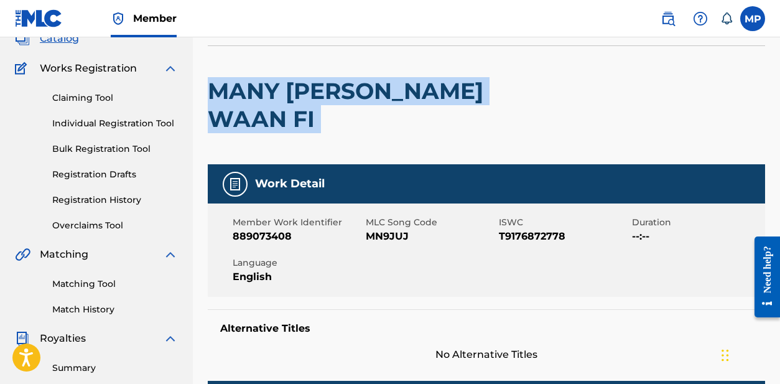
click at [397, 229] on span "MN9JUJ" at bounding box center [431, 236] width 130 height 15
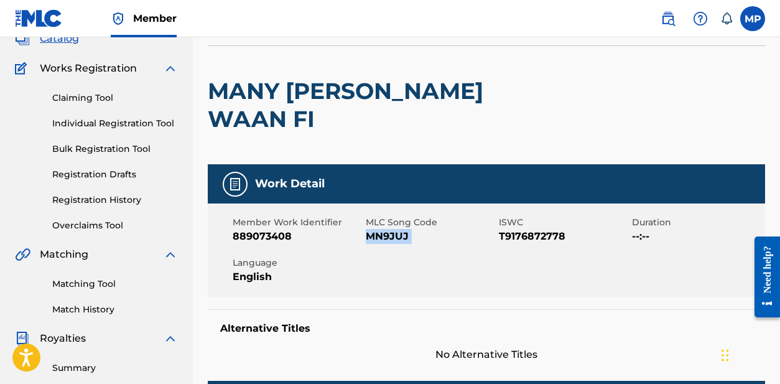
scroll to position [60, 0]
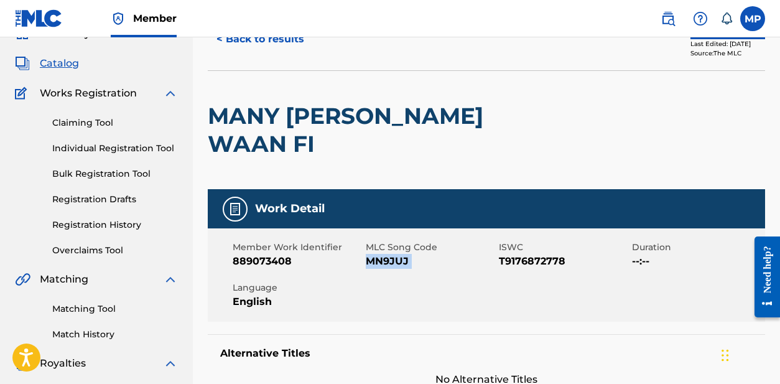
click at [119, 148] on link "Individual Registration Tool" at bounding box center [115, 148] width 126 height 13
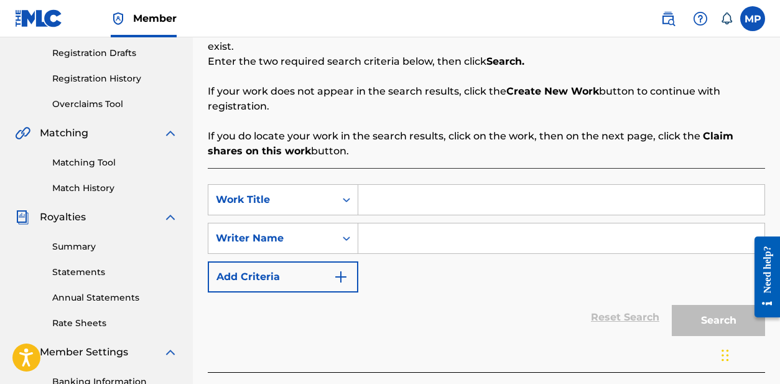
scroll to position [208, 0]
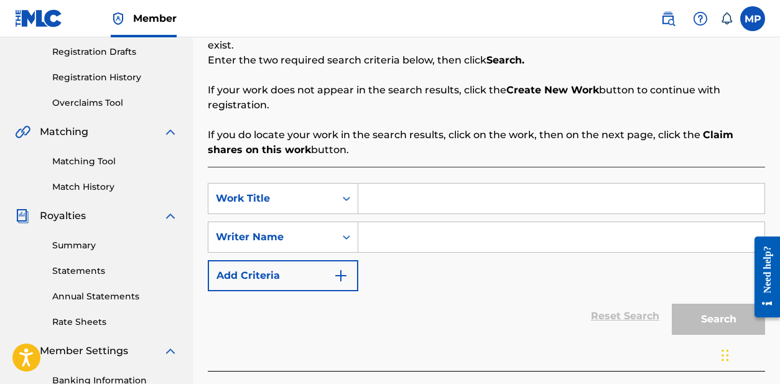
click at [446, 196] on input "Search Form" at bounding box center [561, 198] width 406 height 30
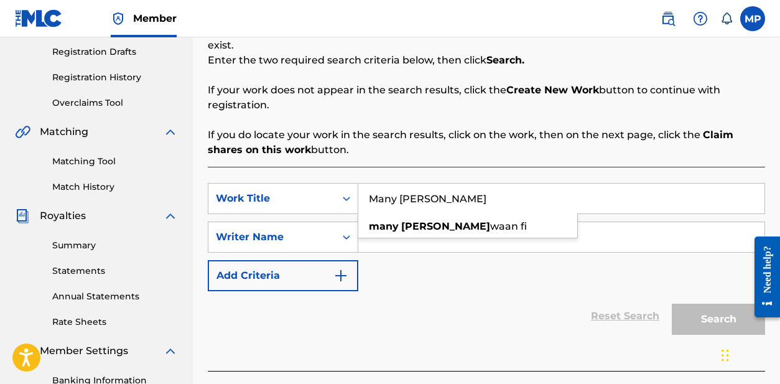
type input "Many [PERSON_NAME]"
click at [454, 279] on div "SearchWithCriteria8191caaa-d560-4d14-bca5-0f6b1d28c5da Work Title Many [PERSON_…" at bounding box center [486, 237] width 557 height 108
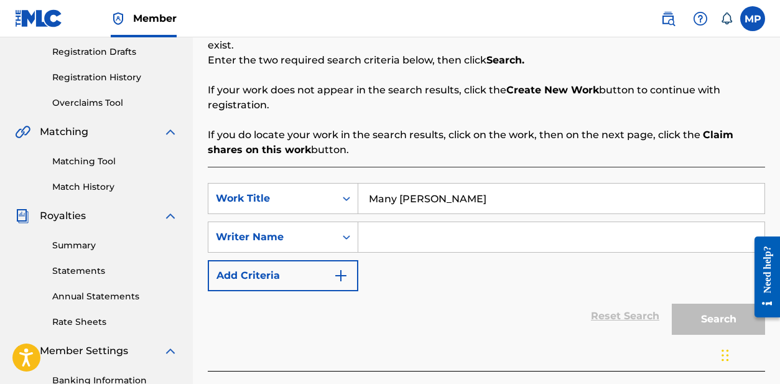
click at [431, 244] on input "Search Form" at bounding box center [561, 237] width 406 height 30
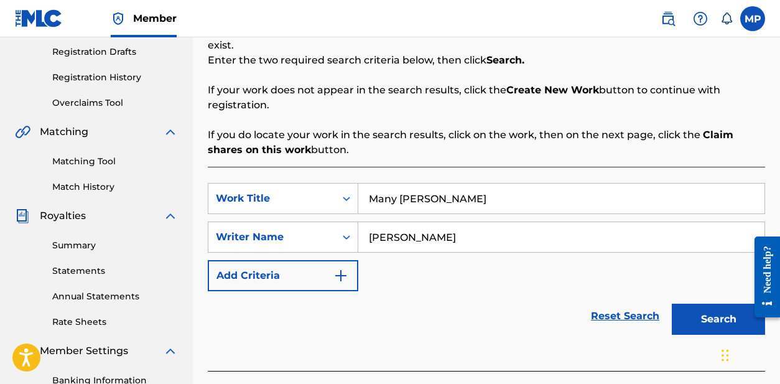
type input "[PERSON_NAME]"
click at [694, 312] on button "Search" at bounding box center [717, 318] width 93 height 31
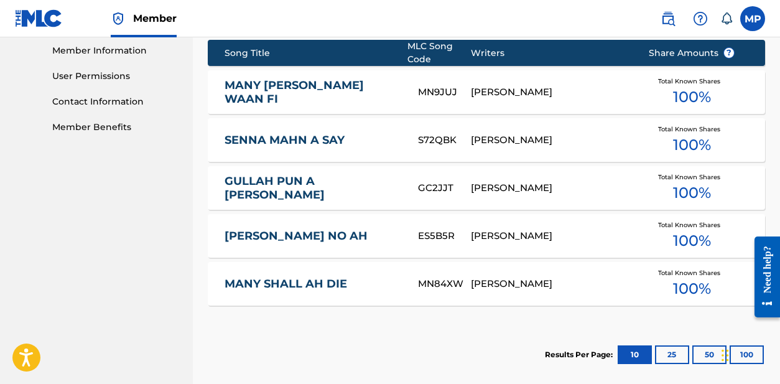
scroll to position [696, 0]
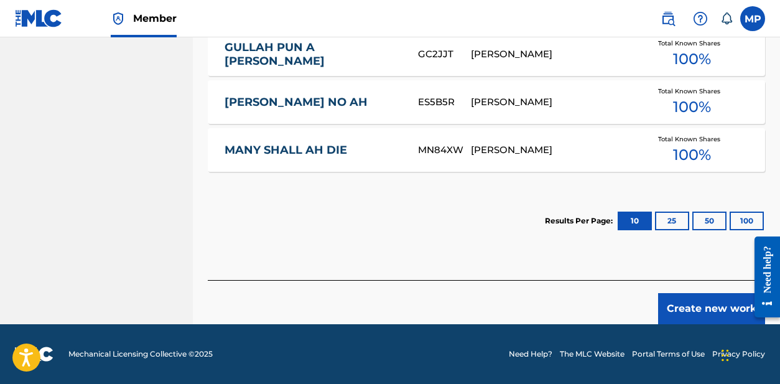
click at [680, 305] on button "Create new work" at bounding box center [711, 308] width 107 height 31
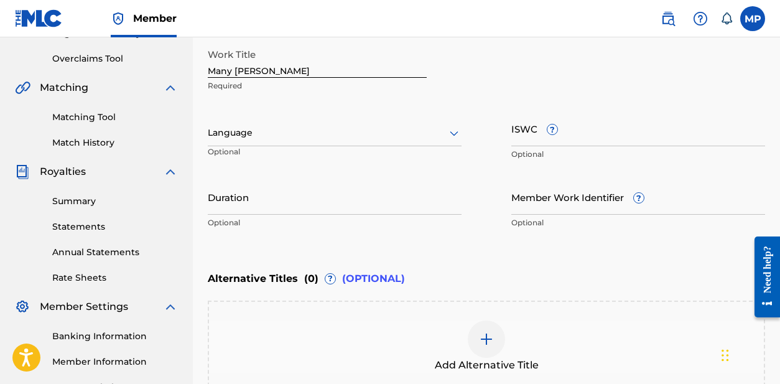
scroll to position [395, 0]
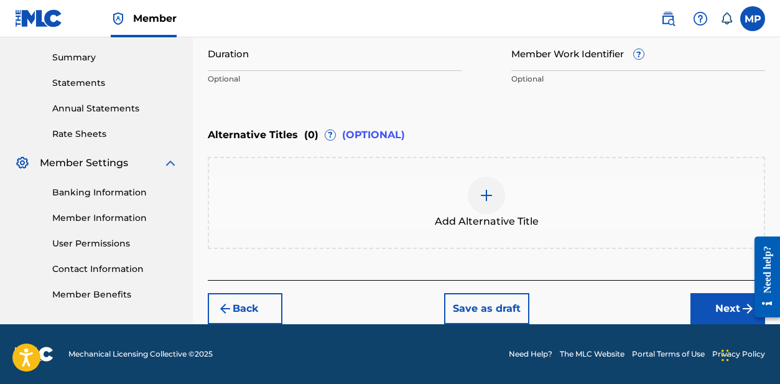
click at [698, 307] on button "Next" at bounding box center [727, 308] width 75 height 31
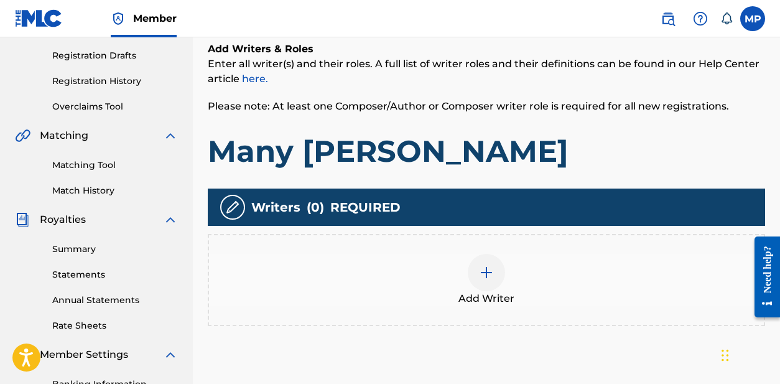
scroll to position [259, 0]
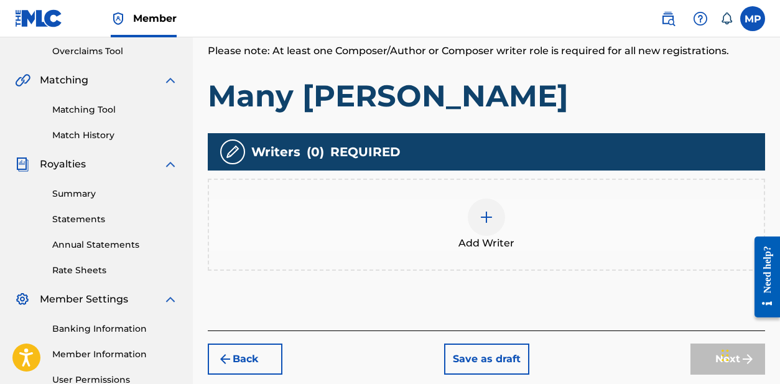
click at [479, 226] on div at bounding box center [486, 216] width 37 height 37
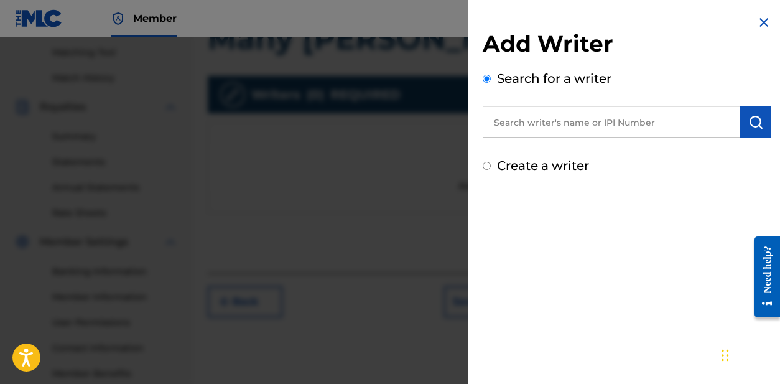
scroll to position [356, 0]
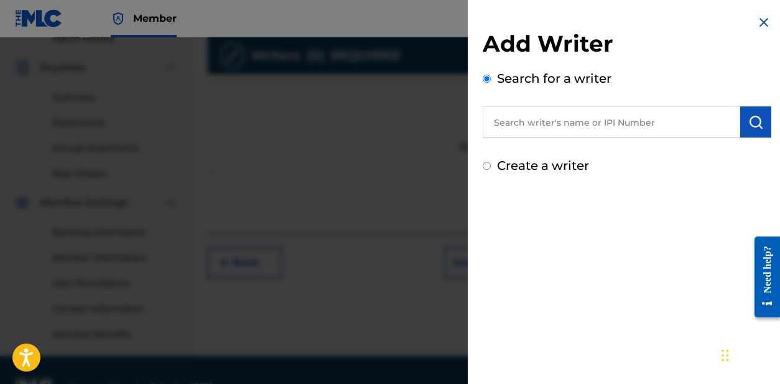
click at [552, 125] on input "text" at bounding box center [610, 121] width 257 height 31
type input "[PERSON_NAME]"
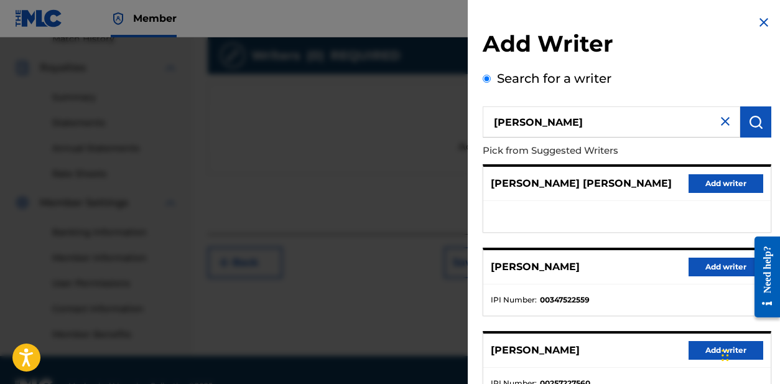
click at [694, 268] on button "Add writer" at bounding box center [725, 266] width 75 height 19
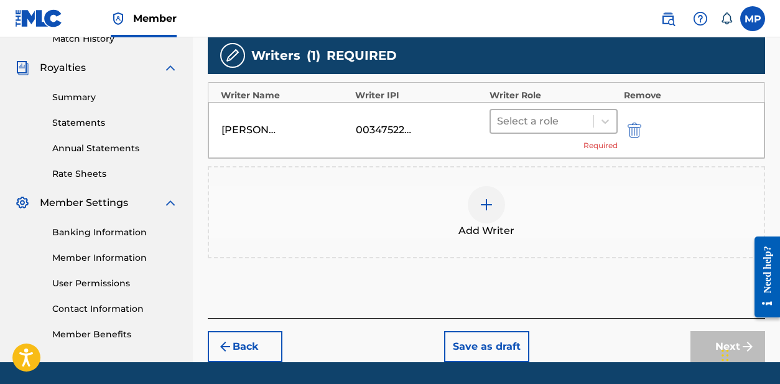
click at [561, 121] on div at bounding box center [542, 121] width 90 height 17
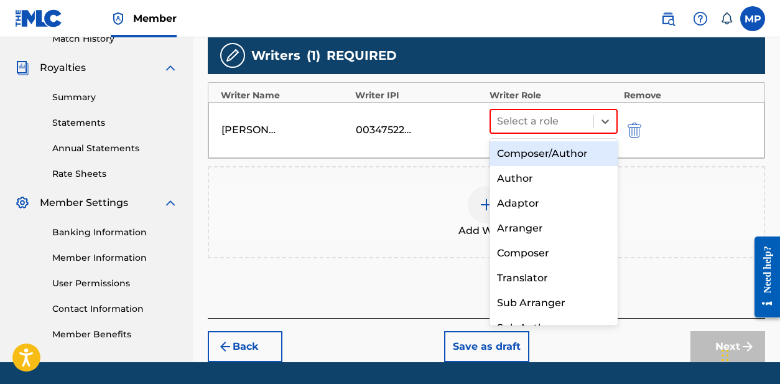
click at [534, 152] on div "Composer/Author" at bounding box center [553, 153] width 128 height 25
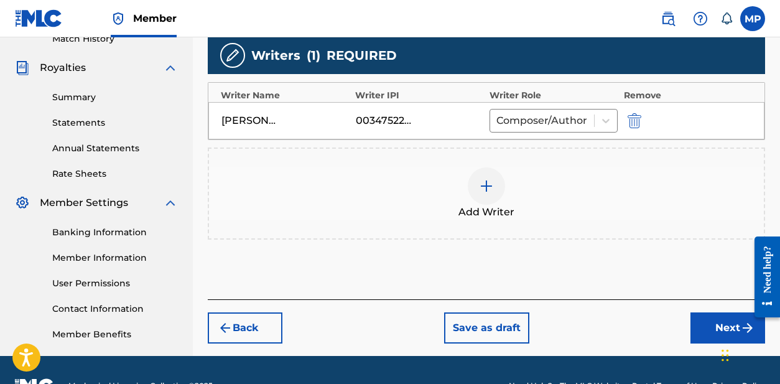
click at [703, 329] on button "Next" at bounding box center [727, 327] width 75 height 31
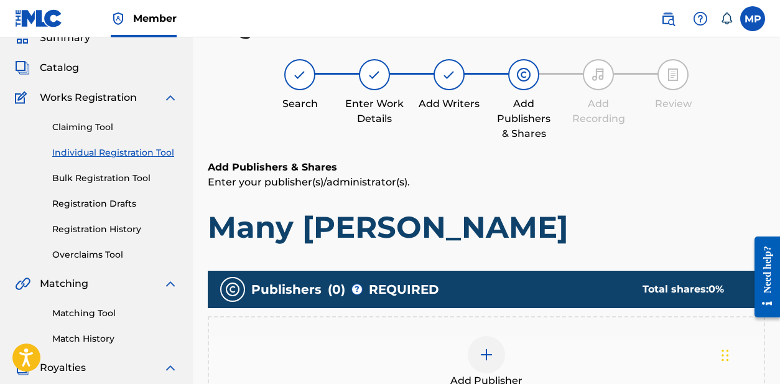
scroll to position [226, 0]
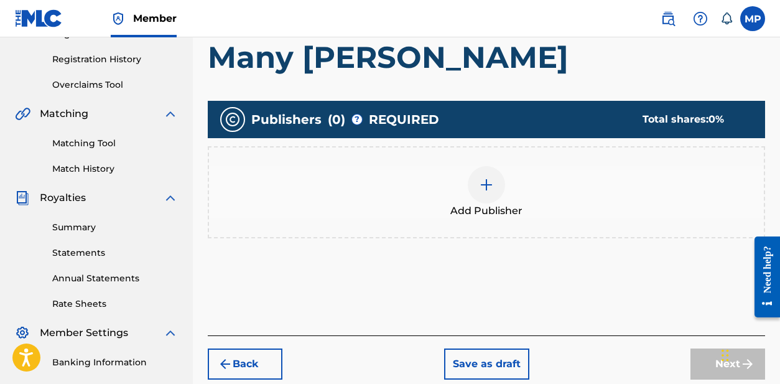
click at [497, 183] on div at bounding box center [486, 184] width 37 height 37
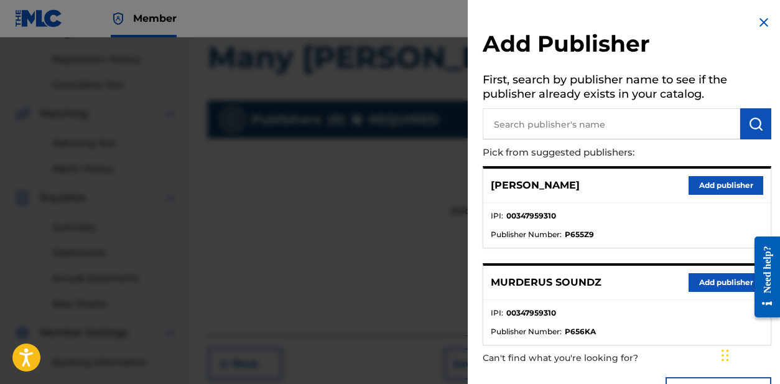
click at [697, 286] on button "Add publisher" at bounding box center [725, 282] width 75 height 19
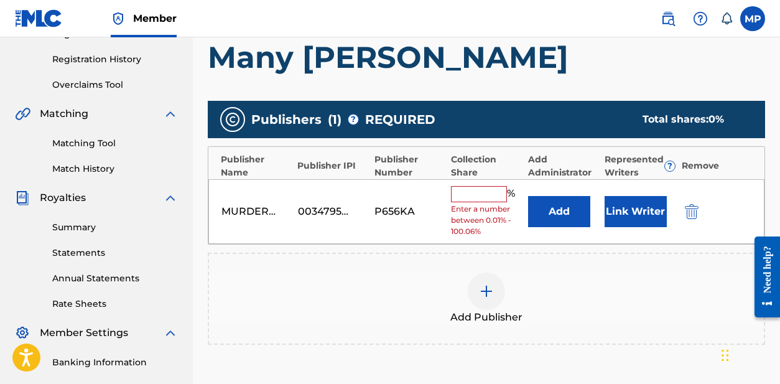
click at [489, 192] on input "text" at bounding box center [479, 194] width 56 height 16
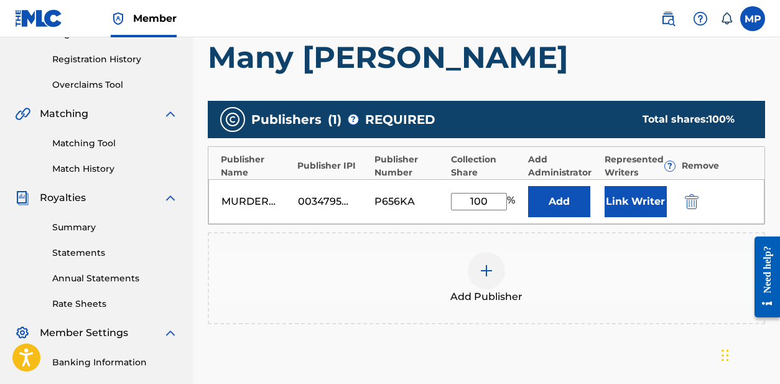
type input "100"
click at [618, 204] on button "Link Writer" at bounding box center [635, 201] width 62 height 31
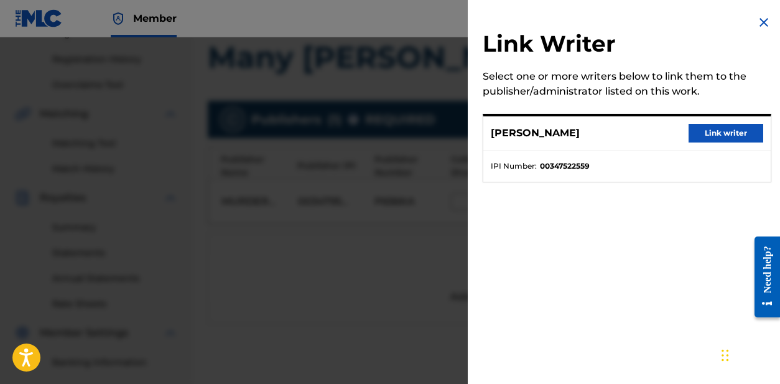
click at [706, 139] on button "Link writer" at bounding box center [725, 133] width 75 height 19
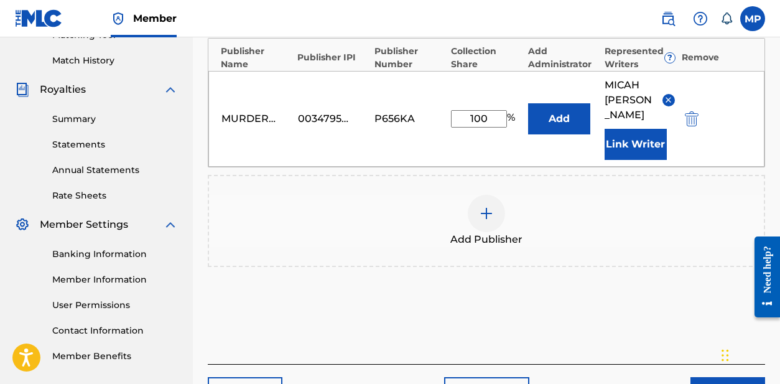
scroll to position [400, 0]
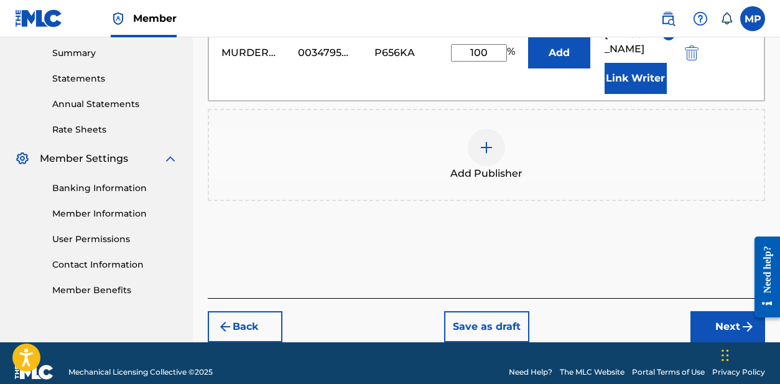
click at [714, 311] on button "Next" at bounding box center [727, 326] width 75 height 31
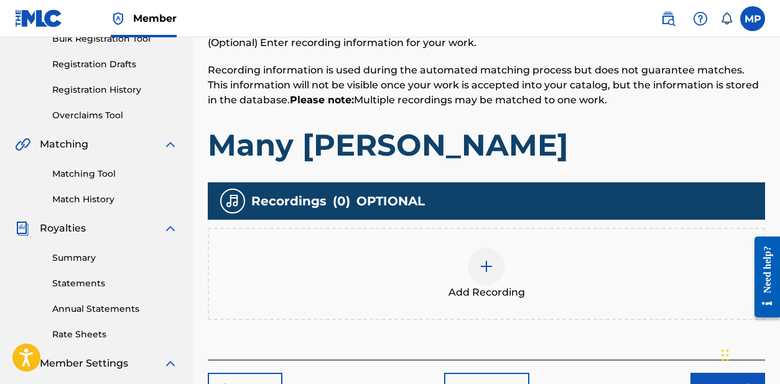
scroll to position [223, 0]
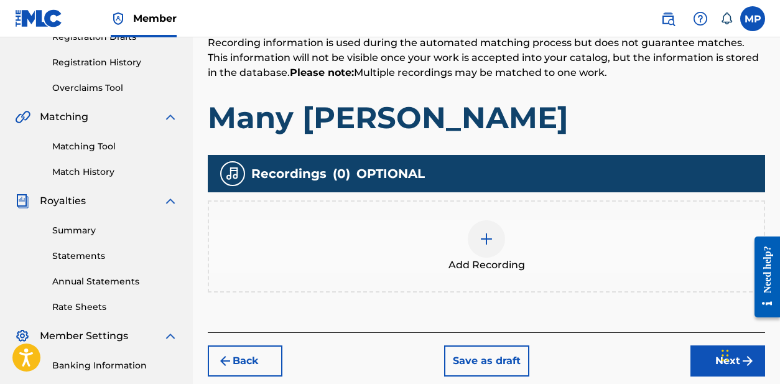
click at [487, 244] on img at bounding box center [486, 238] width 15 height 15
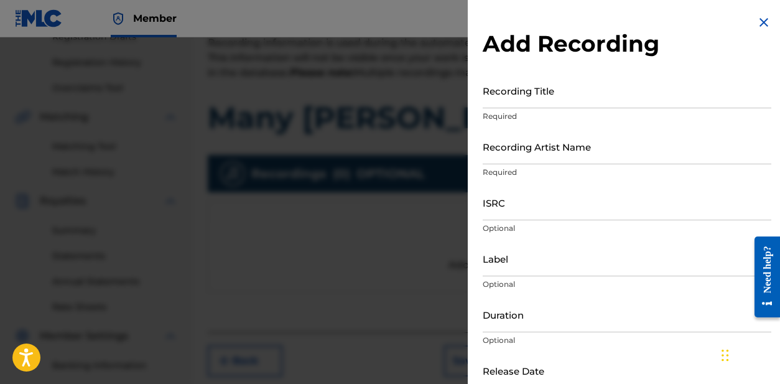
click at [535, 204] on input "ISRC" at bounding box center [626, 202] width 288 height 35
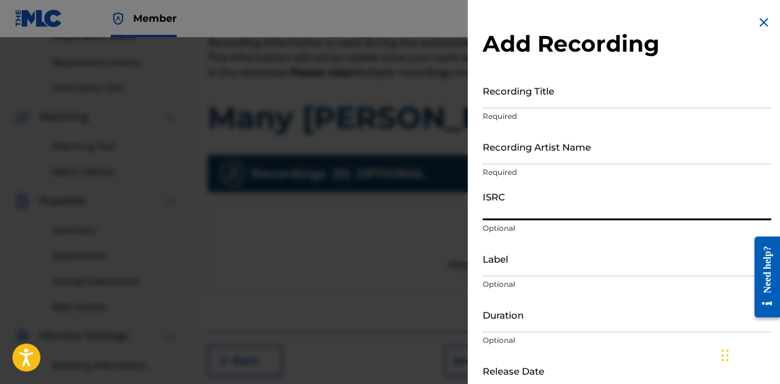
paste input "US7DA1585423"
type input "US7DA1585423"
click at [530, 157] on input "Recording Artist Name" at bounding box center [626, 146] width 288 height 35
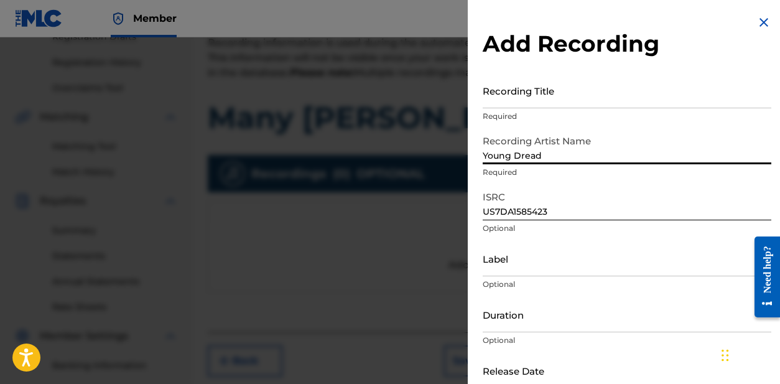
type input "Young Dread"
click at [531, 103] on input "Recording Title" at bounding box center [626, 90] width 288 height 35
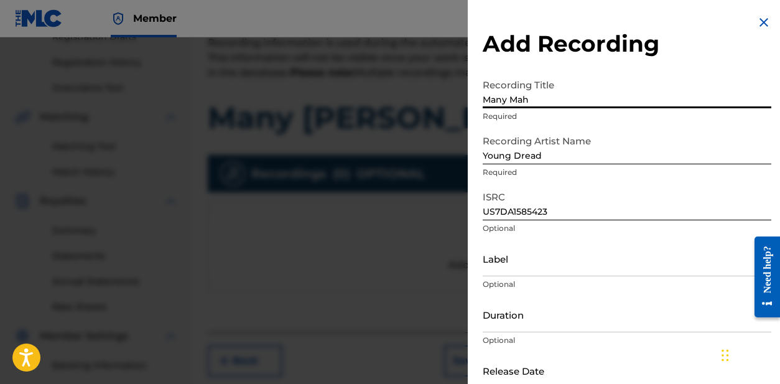
type input "Many [PERSON_NAME]"
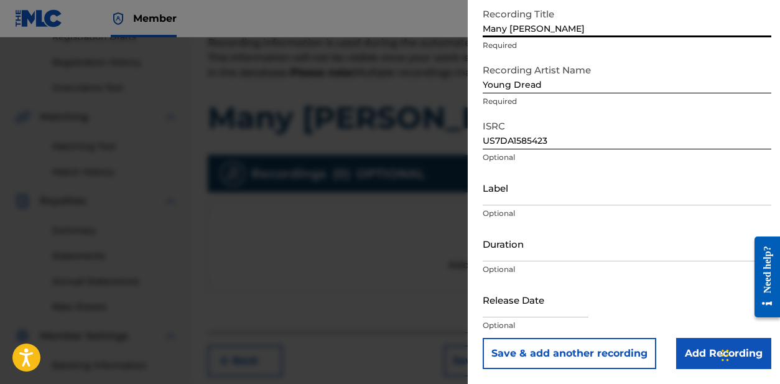
click at [702, 344] on input "Add Recording" at bounding box center [723, 353] width 95 height 31
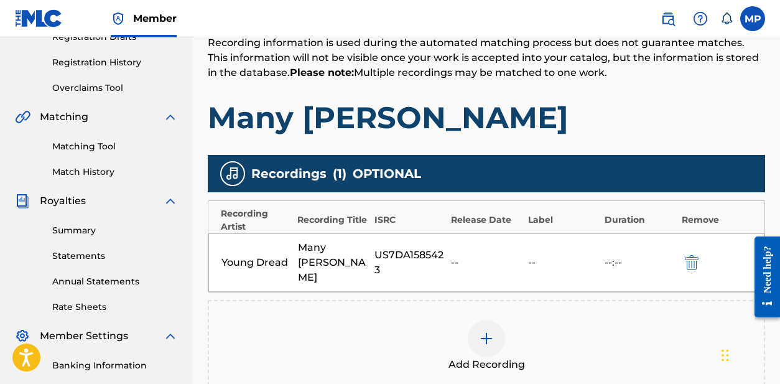
scroll to position [387, 0]
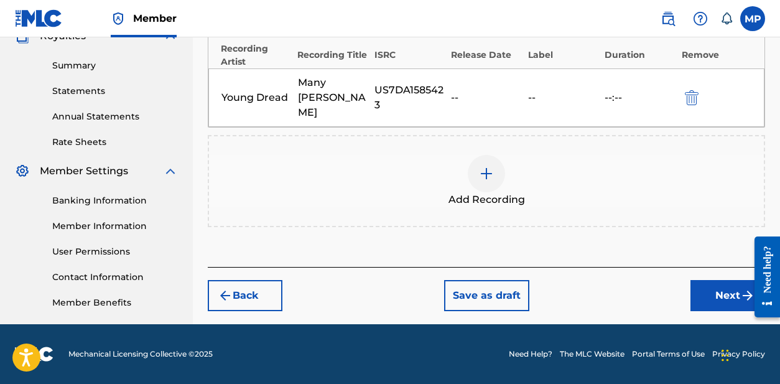
click at [709, 294] on button "Next" at bounding box center [727, 295] width 75 height 31
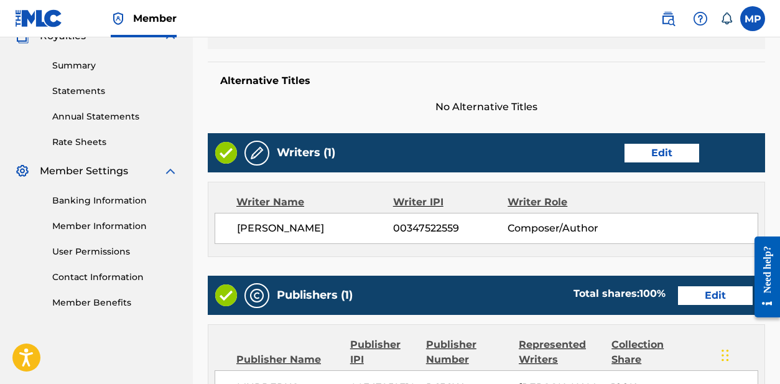
scroll to position [698, 0]
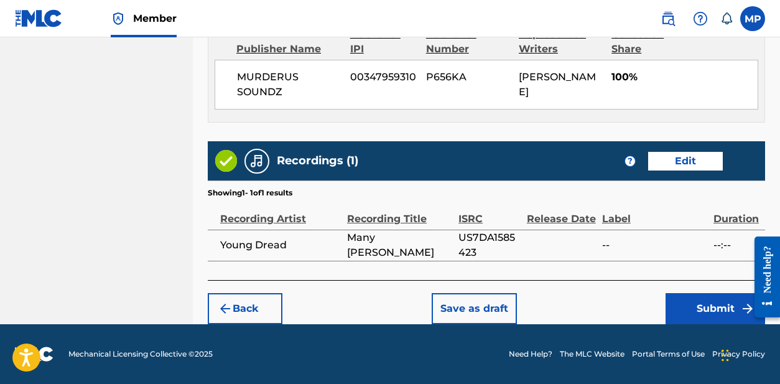
click at [712, 305] on button "Submit" at bounding box center [714, 308] width 99 height 31
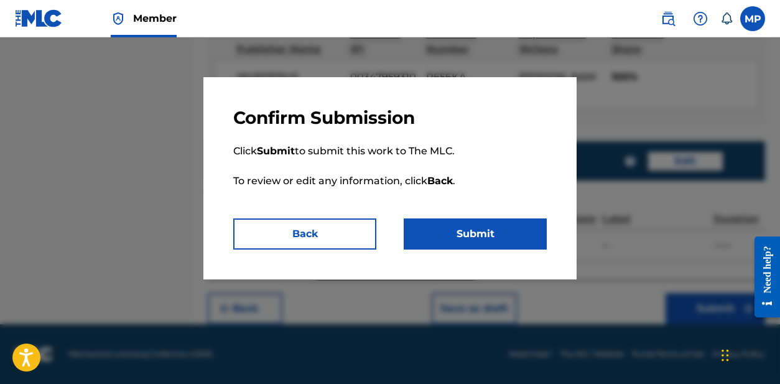
click at [458, 236] on button "Submit" at bounding box center [475, 233] width 143 height 31
